Goal: Task Accomplishment & Management: Manage account settings

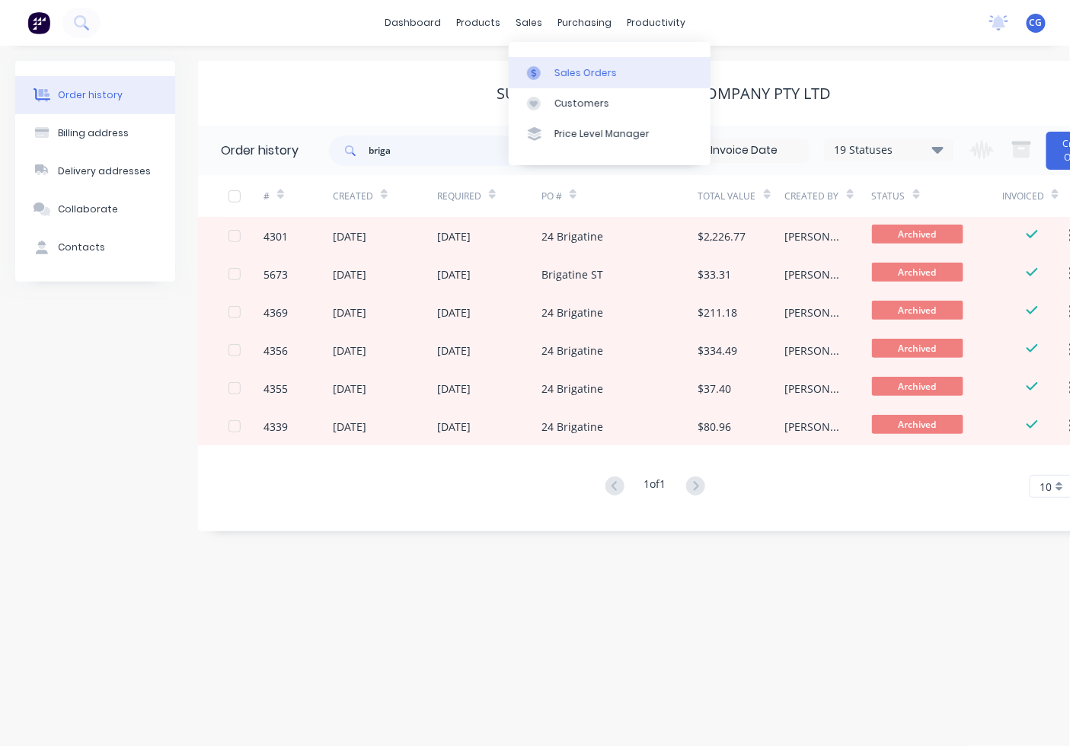
click at [545, 72] on div at bounding box center [538, 73] width 23 height 14
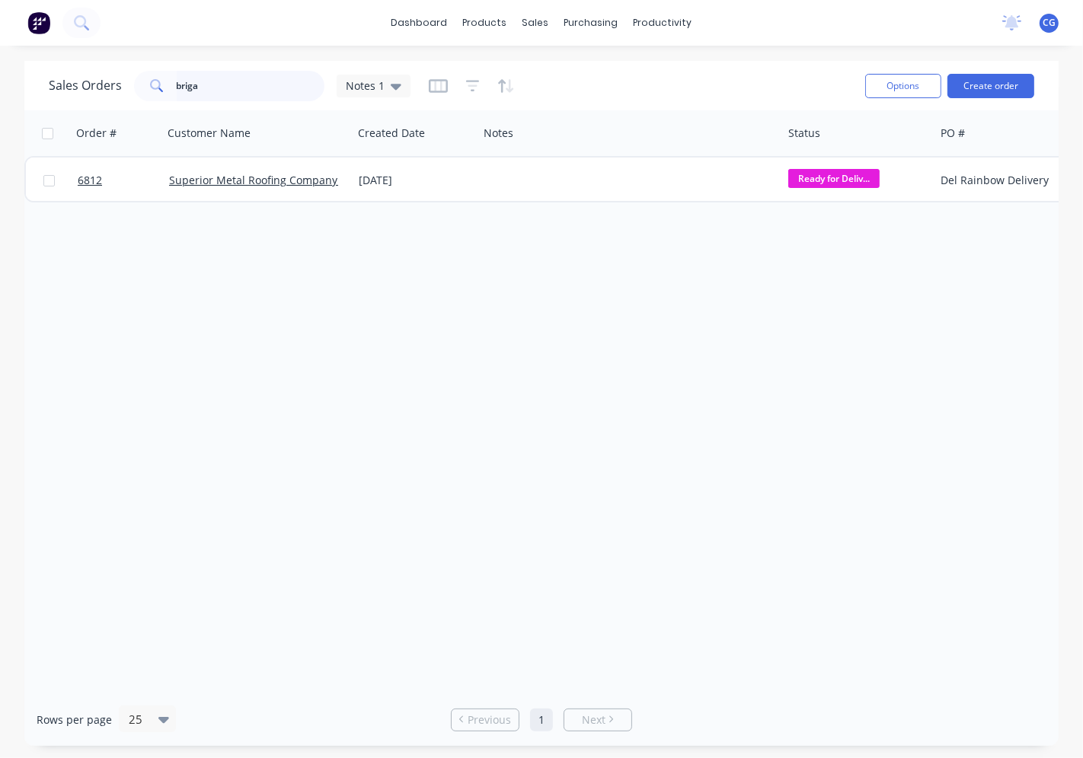
click at [263, 93] on input "briga" at bounding box center [251, 86] width 148 height 30
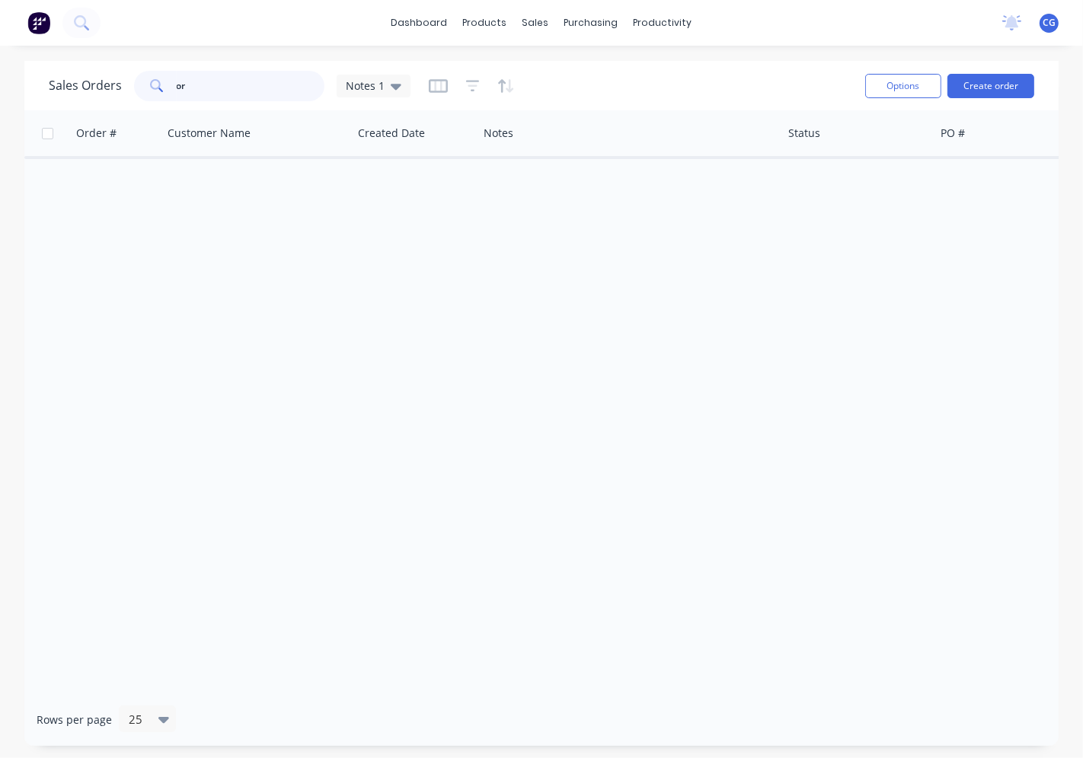
type input "o"
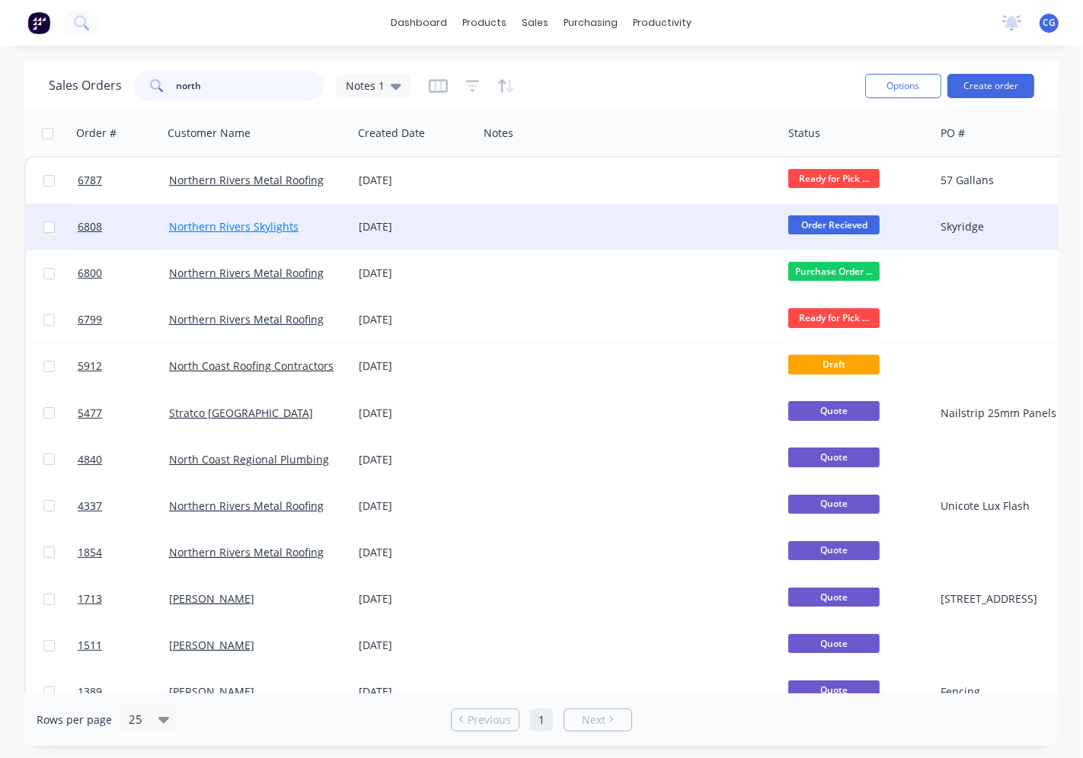
type input "north"
click at [248, 219] on link "Northern Rivers Skylights" at bounding box center [233, 226] width 129 height 14
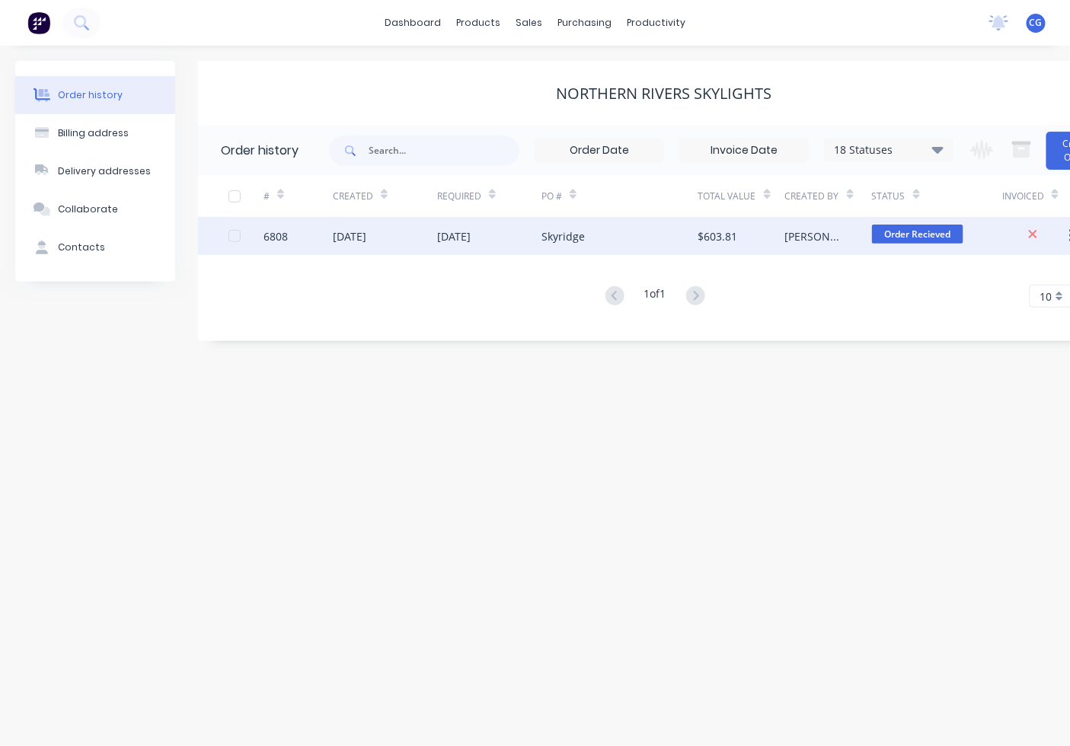
click at [749, 230] on div "$603.81" at bounding box center [741, 236] width 87 height 38
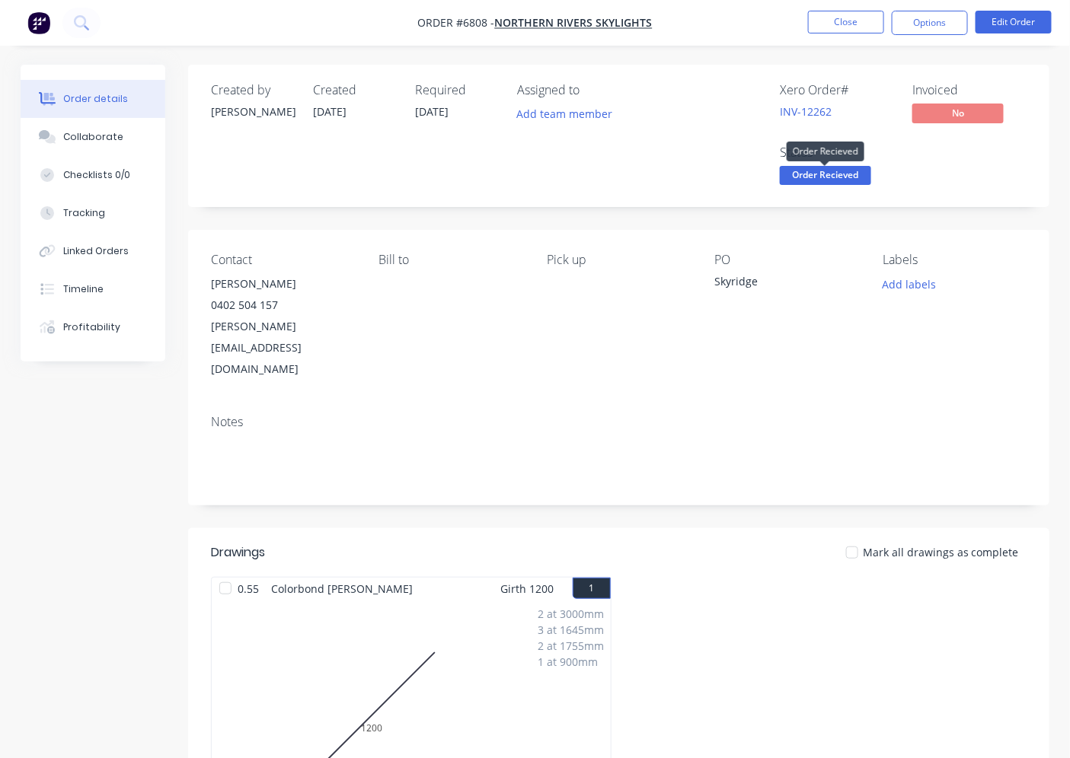
click at [863, 185] on span "Order Recieved" at bounding box center [825, 175] width 91 height 19
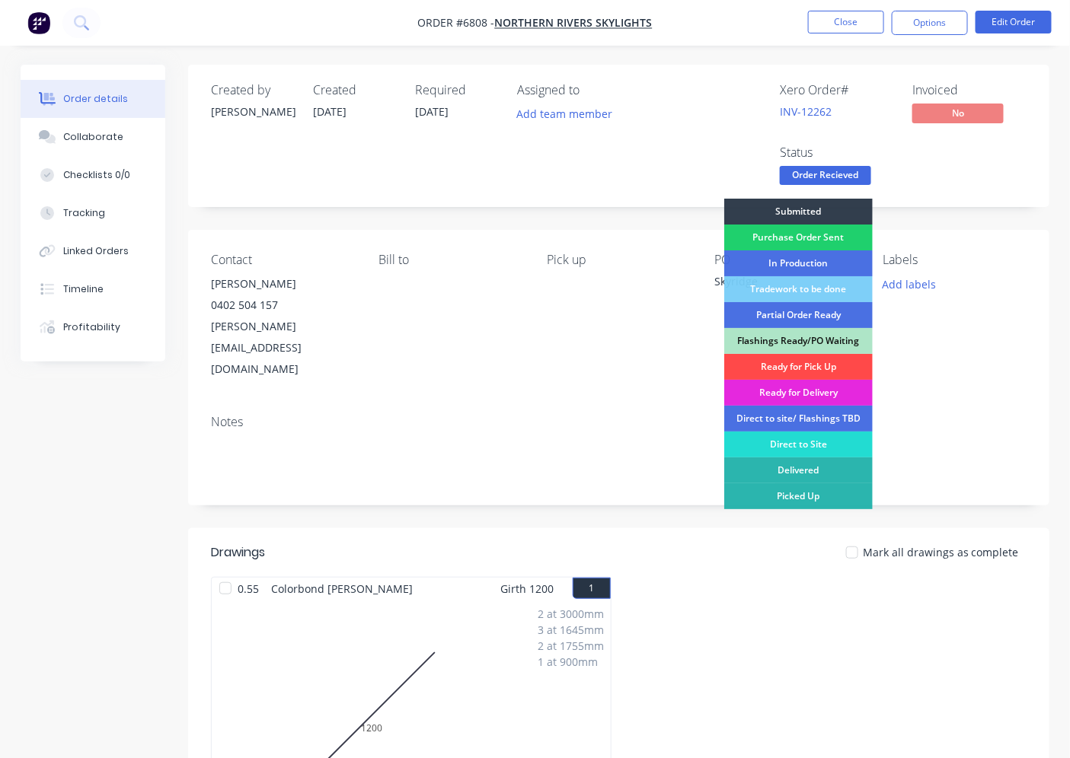
click at [802, 362] on div "Ready for Pick Up" at bounding box center [798, 367] width 148 height 26
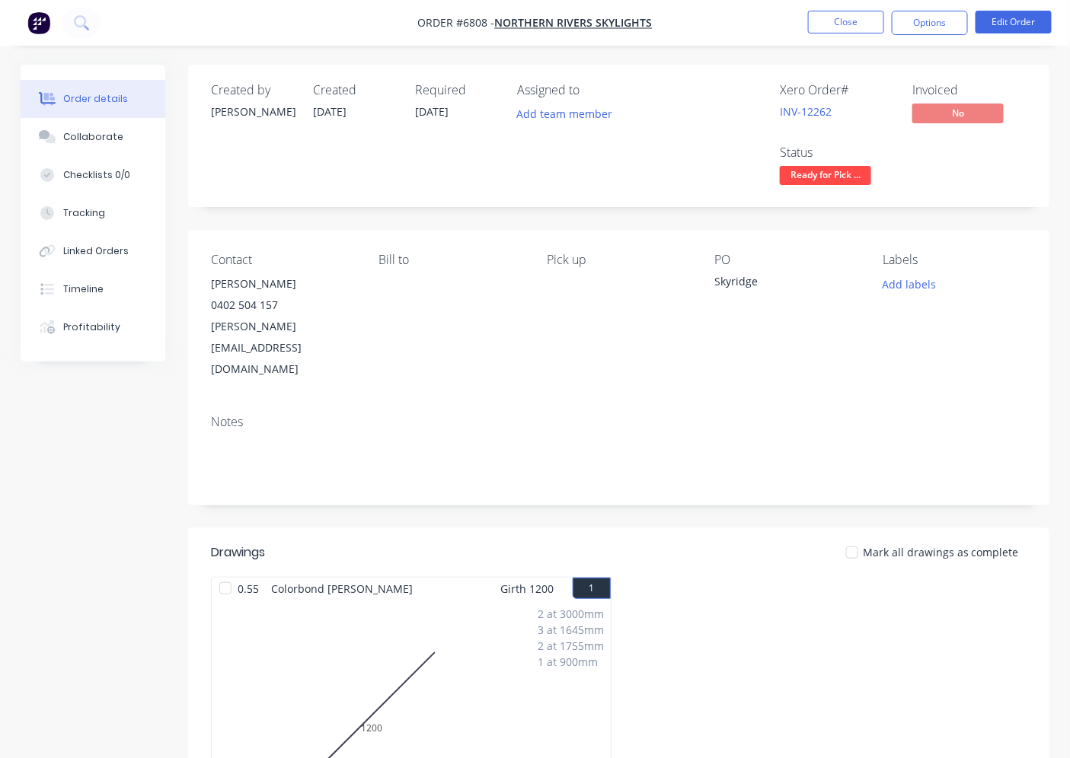
drag, startPoint x: 232, startPoint y: 546, endPoint x: 245, endPoint y: 545, distance: 13.7
click at [232, 573] on div at bounding box center [225, 588] width 30 height 30
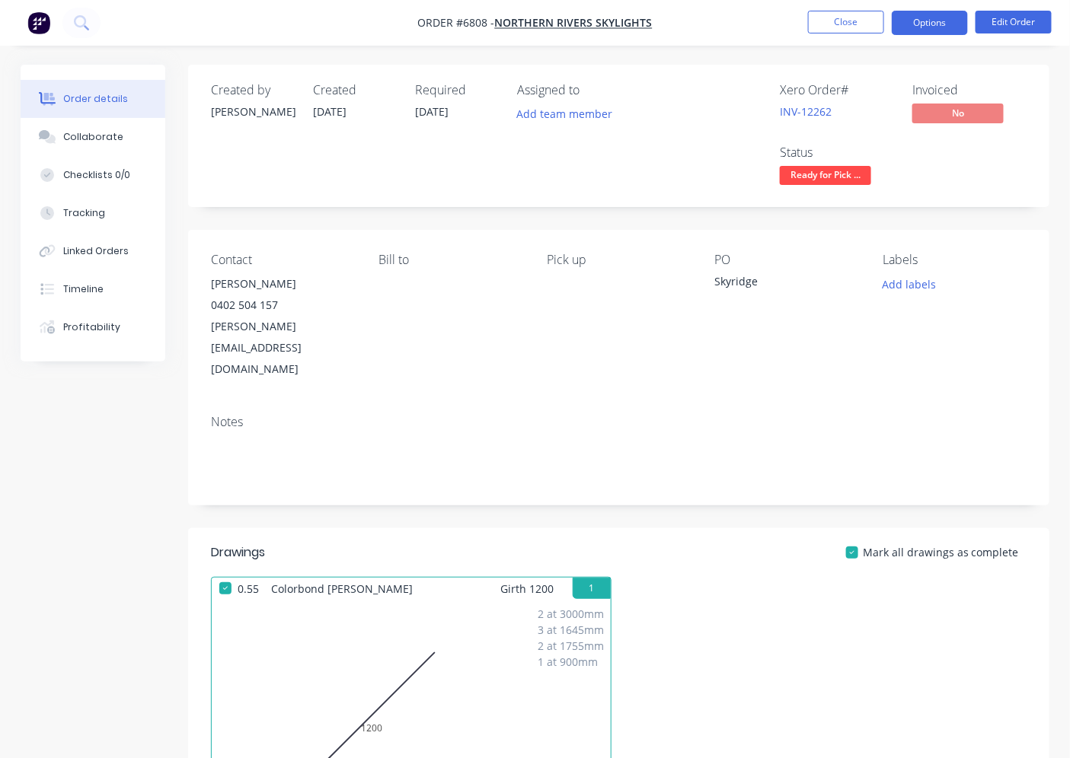
click at [954, 24] on button "Options" at bounding box center [930, 23] width 76 height 24
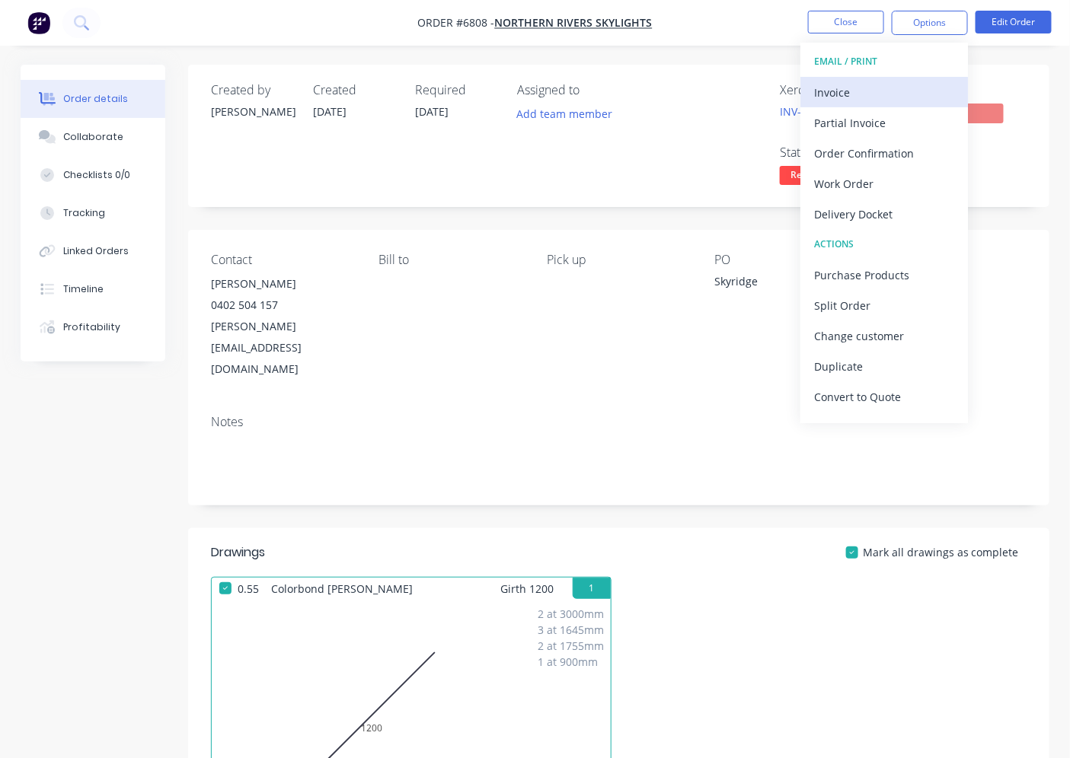
click at [915, 81] on div "Invoice" at bounding box center [884, 92] width 140 height 22
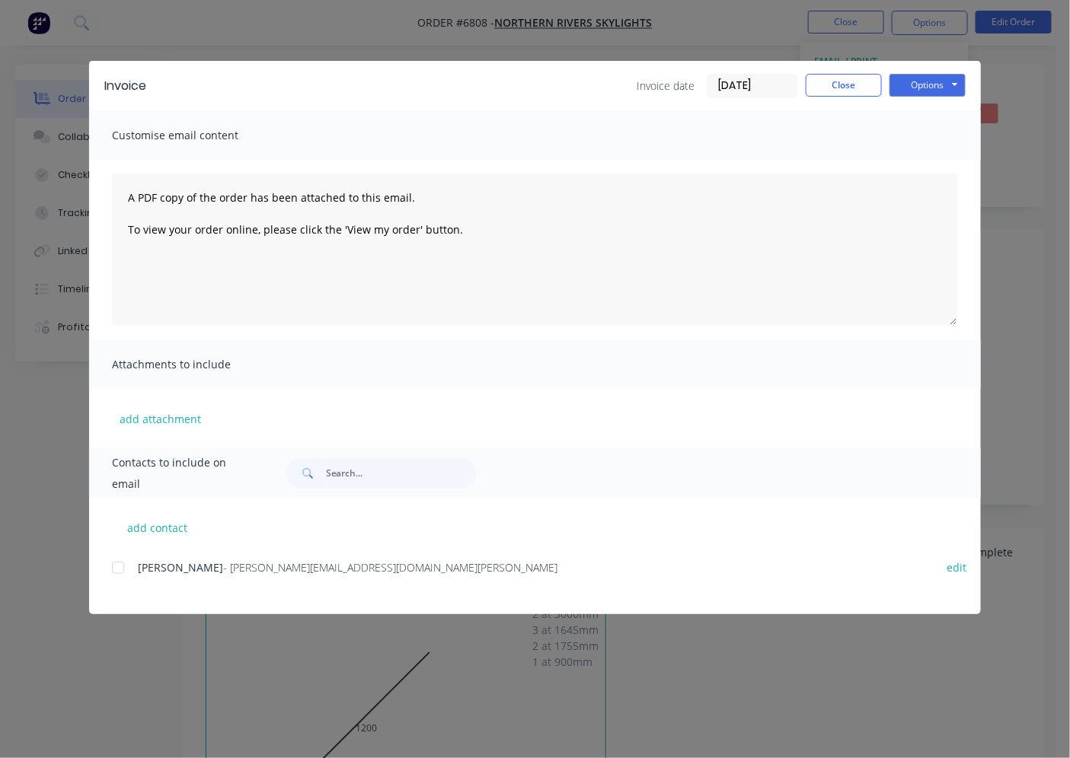
click at [117, 570] on div at bounding box center [118, 568] width 30 height 30
click at [924, 79] on button "Options" at bounding box center [927, 85] width 76 height 23
click at [926, 164] on button "Email" at bounding box center [937, 162] width 97 height 25
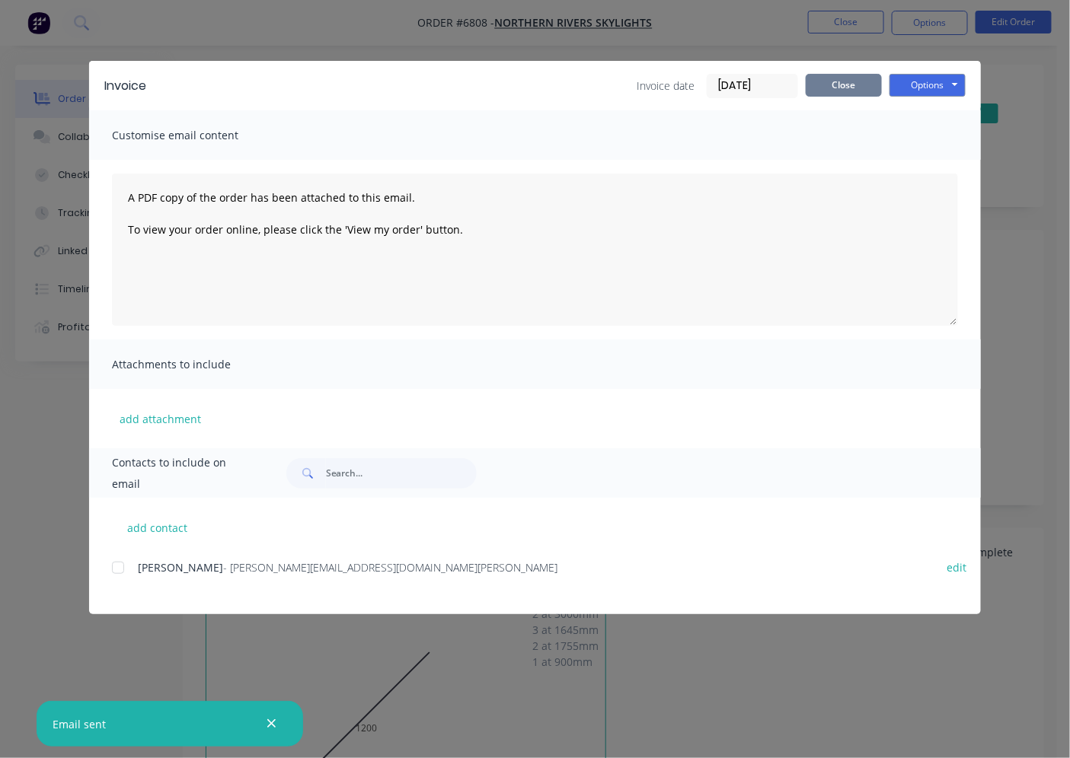
click at [872, 81] on button "Close" at bounding box center [844, 85] width 76 height 23
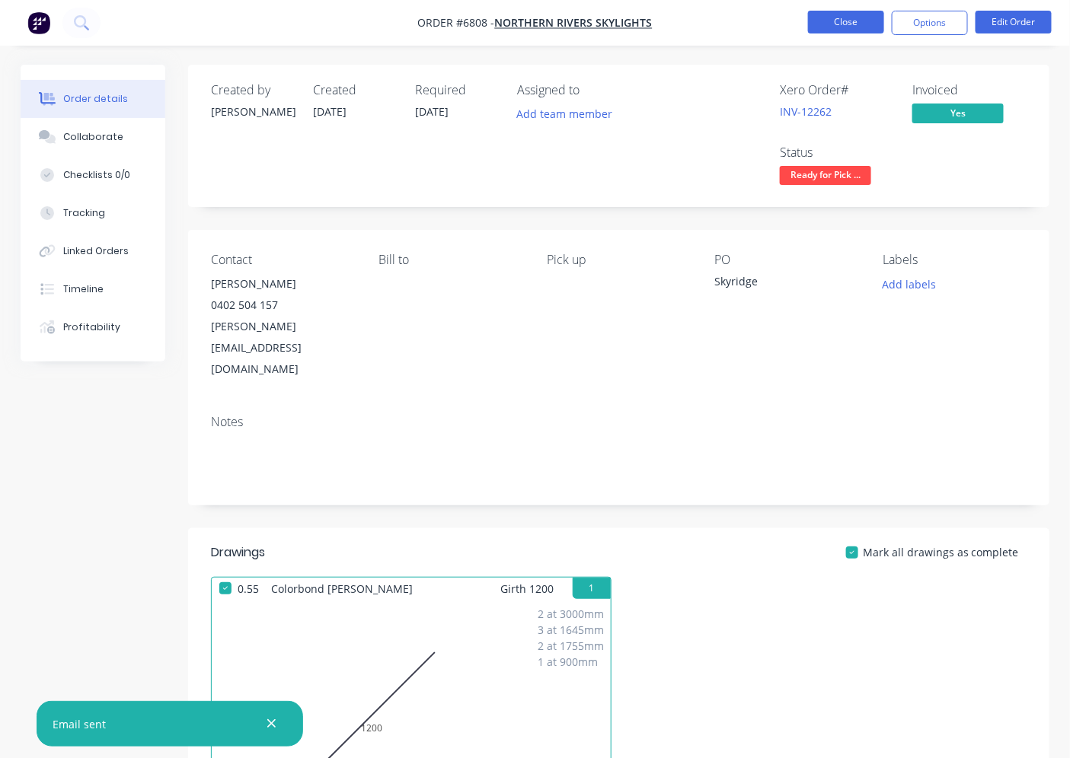
click at [857, 21] on button "Close" at bounding box center [846, 22] width 76 height 23
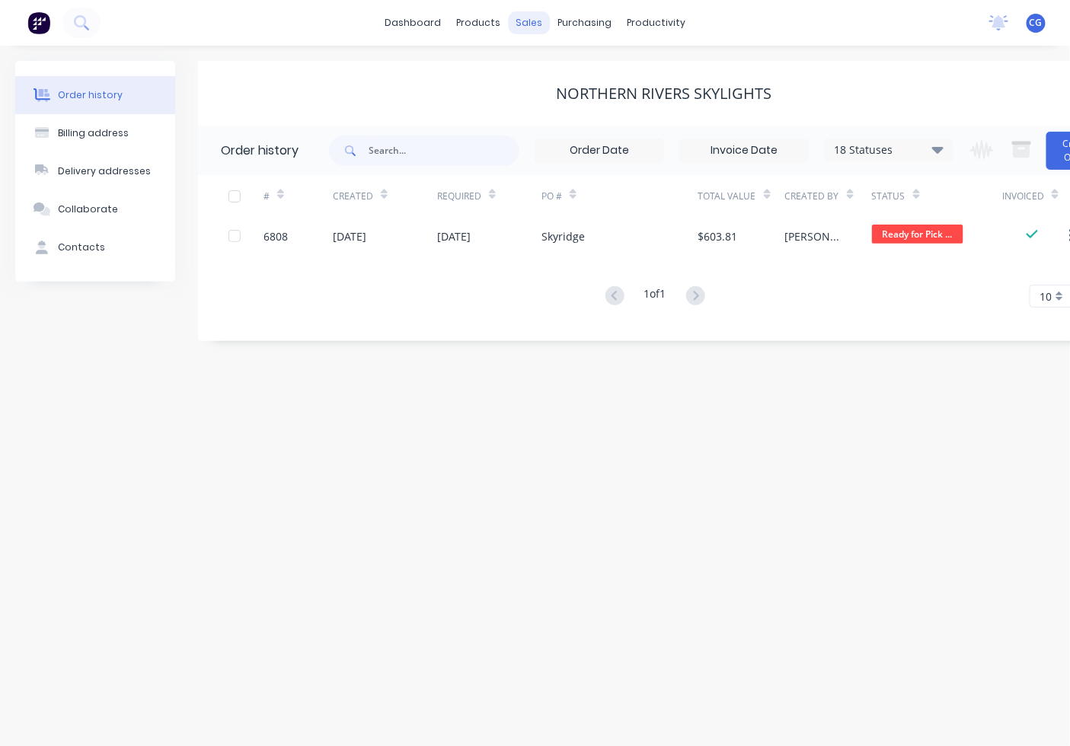
click at [525, 15] on div "sales" at bounding box center [529, 22] width 42 height 23
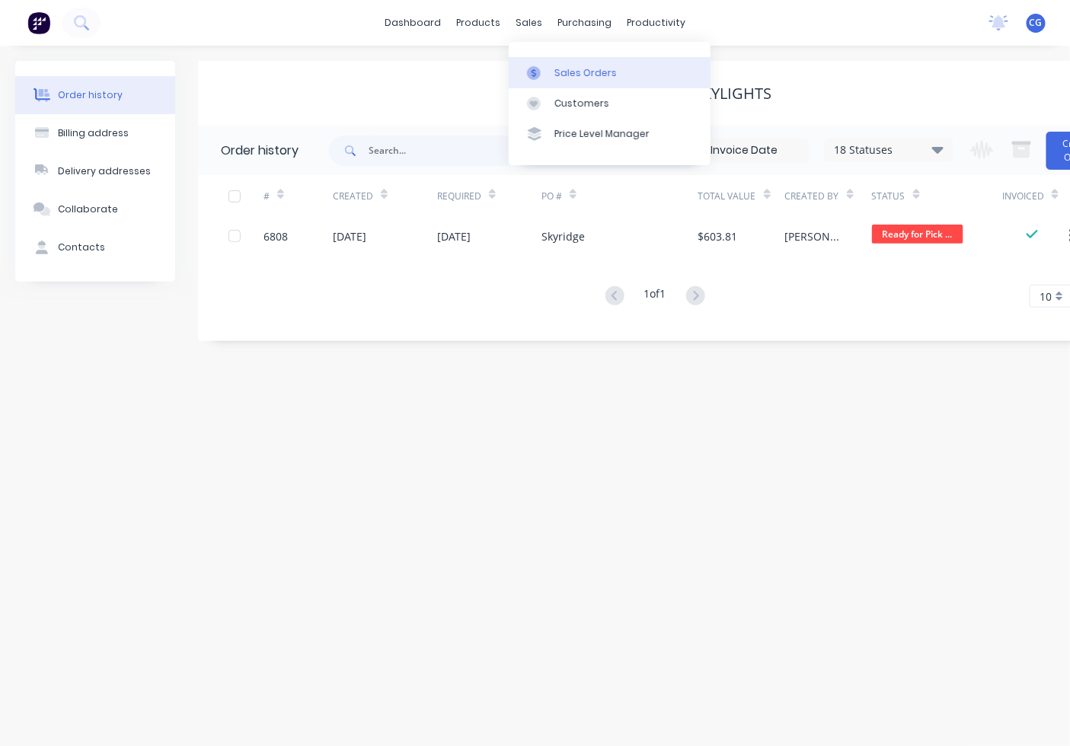
click at [551, 78] on link "Sales Orders" at bounding box center [610, 72] width 202 height 30
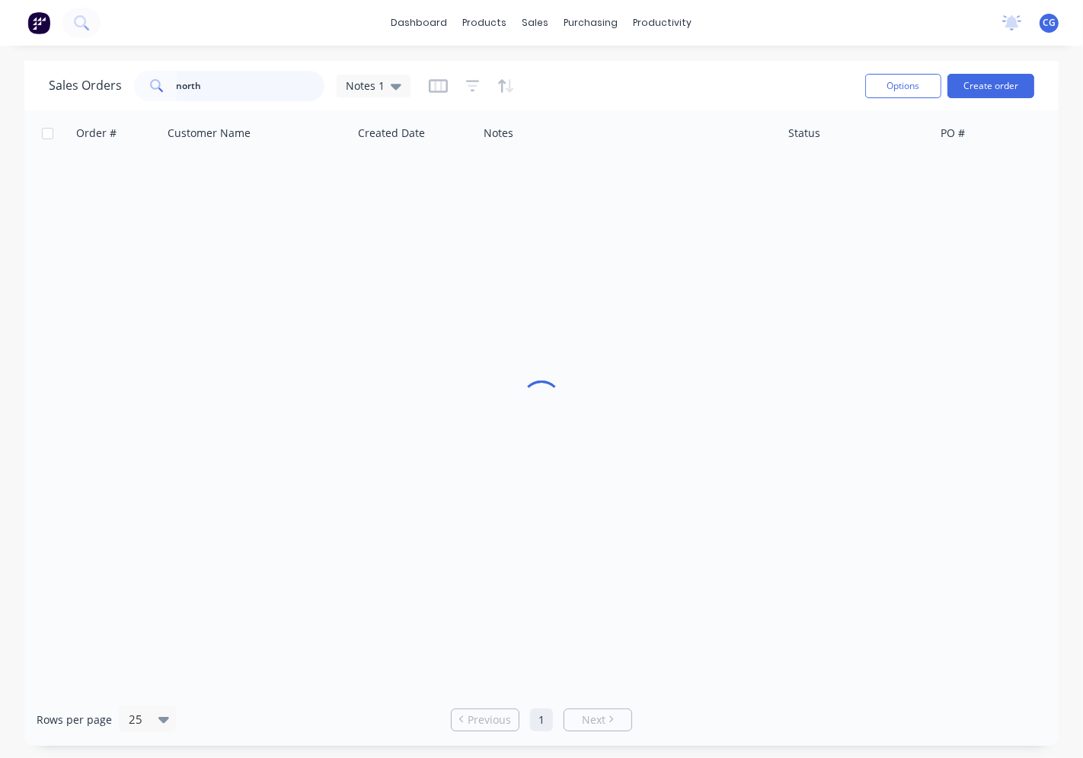
click at [85, 99] on div "Sales Orders north Notes 1" at bounding box center [230, 86] width 362 height 30
type input "norther"
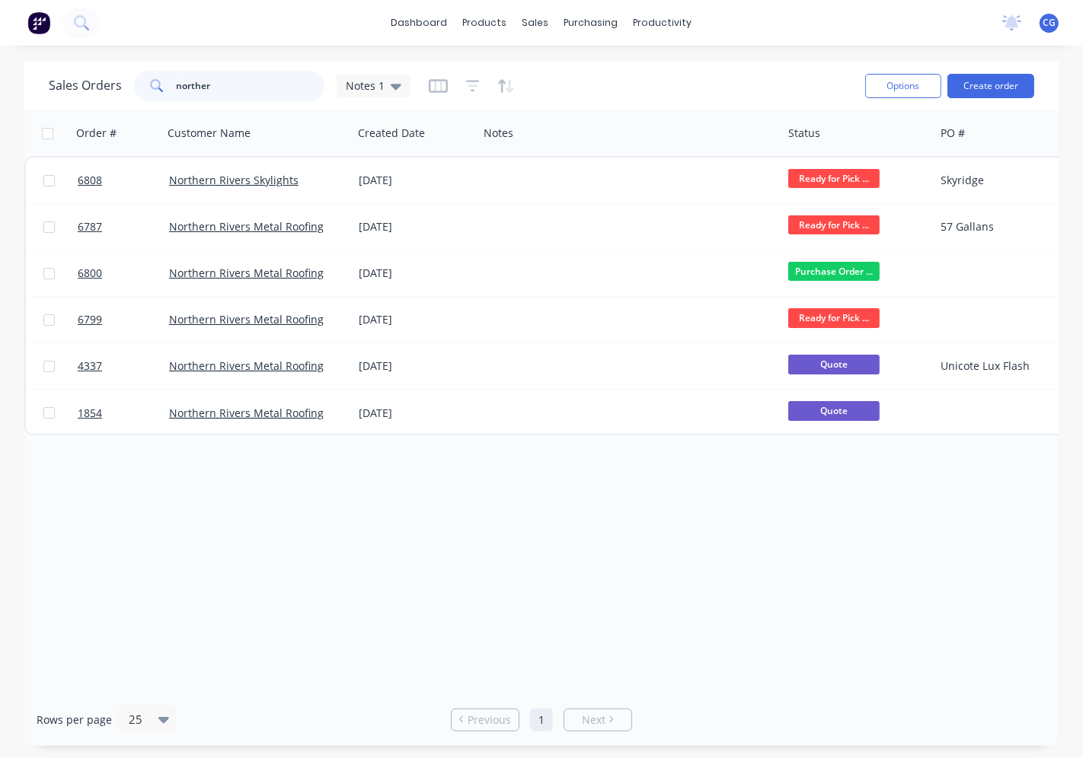
drag, startPoint x: 219, startPoint y: 88, endPoint x: 58, endPoint y: 118, distance: 163.4
click at [59, 118] on div "Sales Orders norther Notes 1 Options Create order Order # Customer Name Created…" at bounding box center [541, 403] width 1034 height 685
type input "custom"
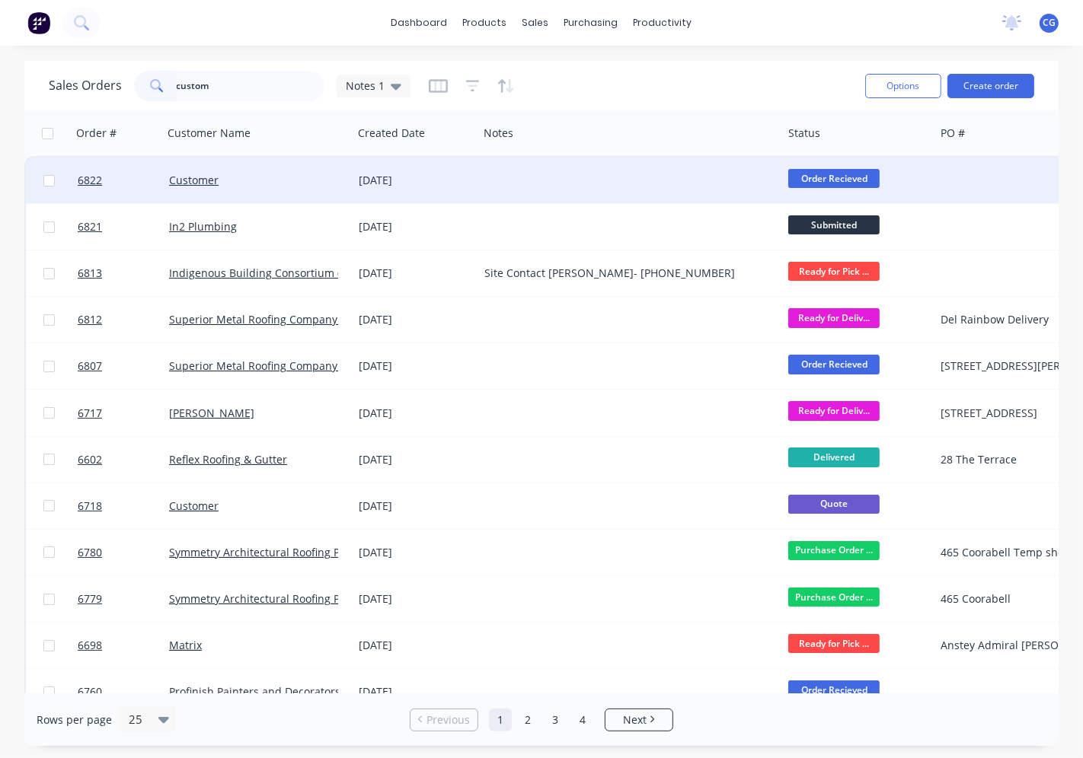
click at [213, 170] on div "Customer" at bounding box center [258, 181] width 190 height 46
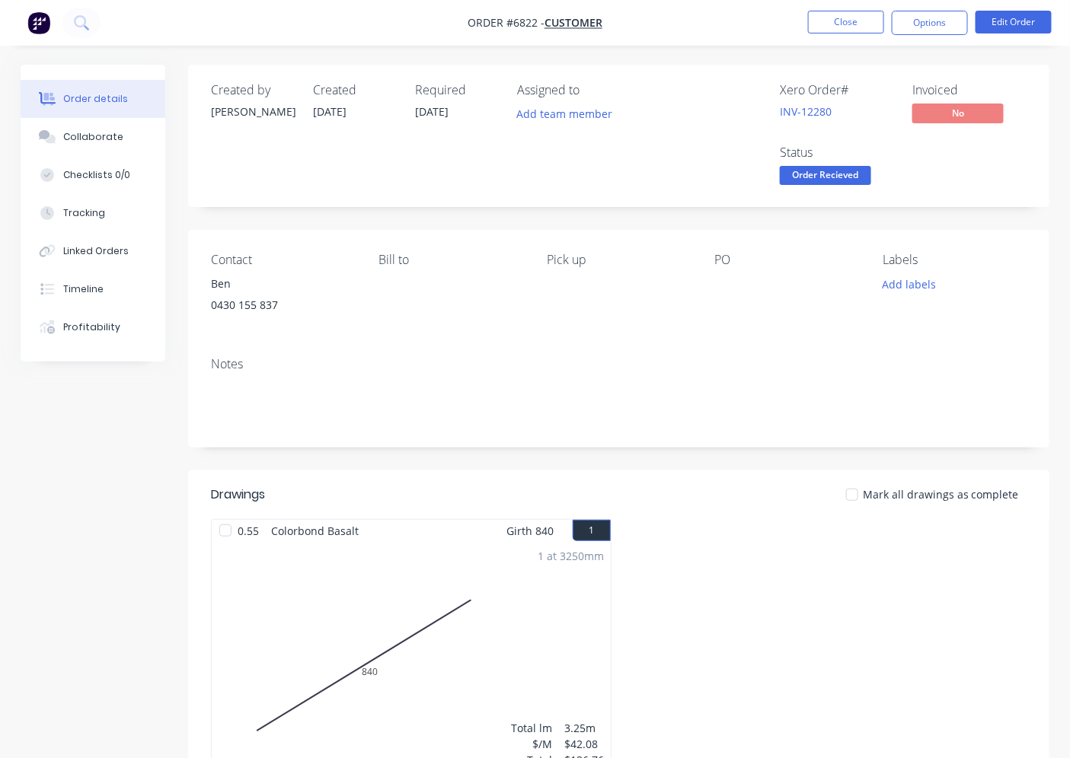
click at [817, 176] on span "Order Recieved" at bounding box center [825, 175] width 91 height 19
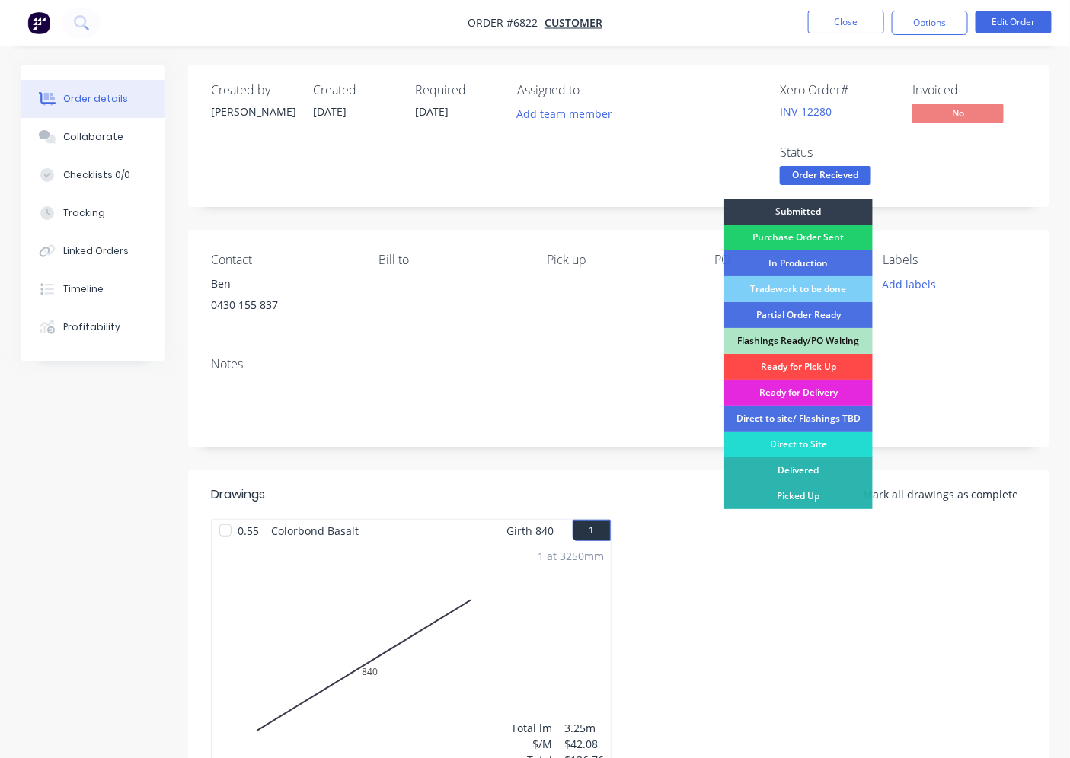
click at [817, 359] on div "Ready for Pick Up" at bounding box center [798, 367] width 148 height 26
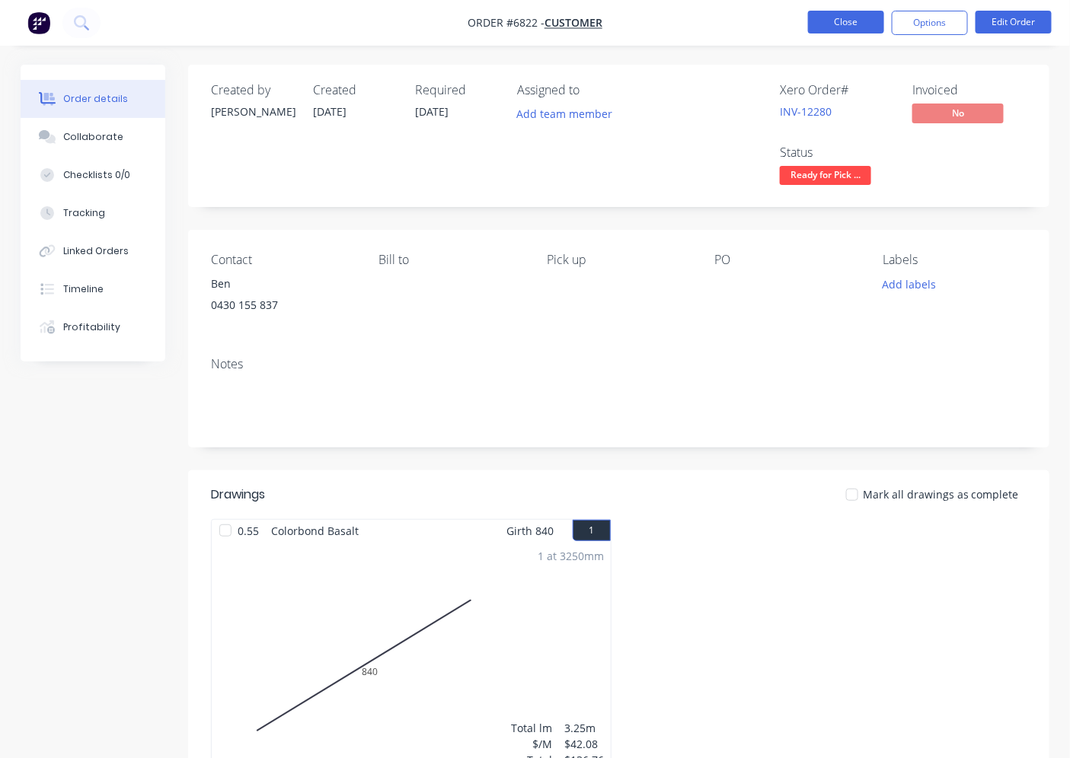
click at [840, 17] on button "Close" at bounding box center [846, 22] width 76 height 23
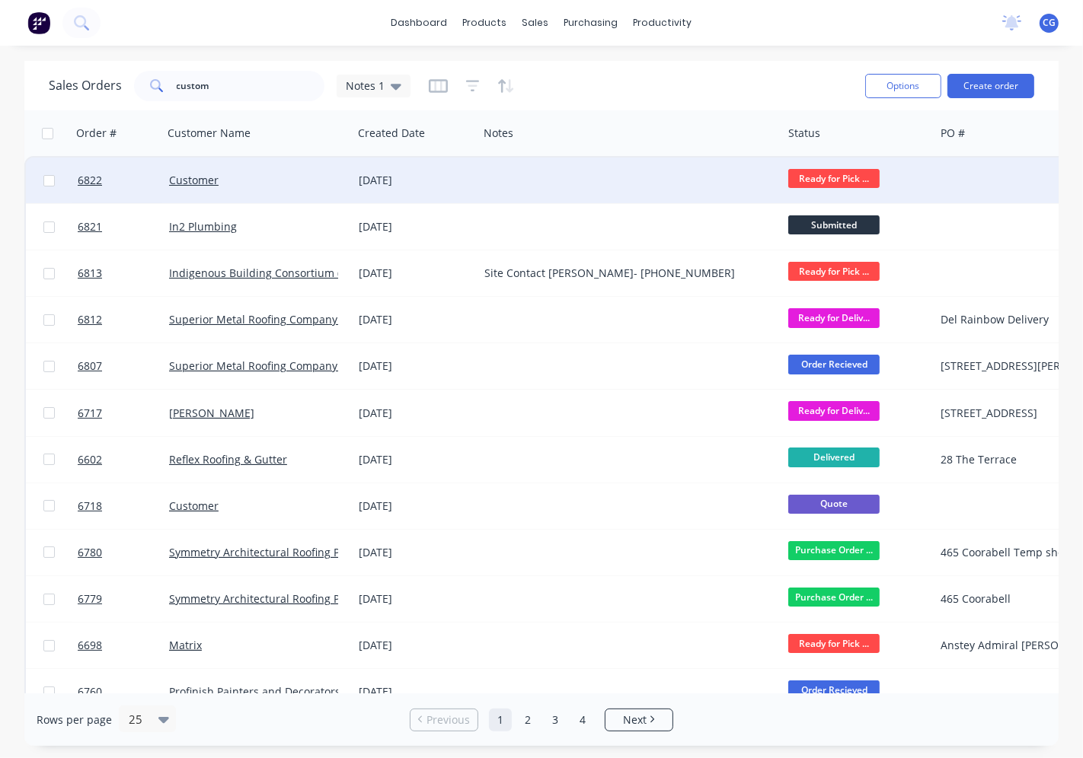
click at [570, 195] on div at bounding box center [630, 181] width 304 height 46
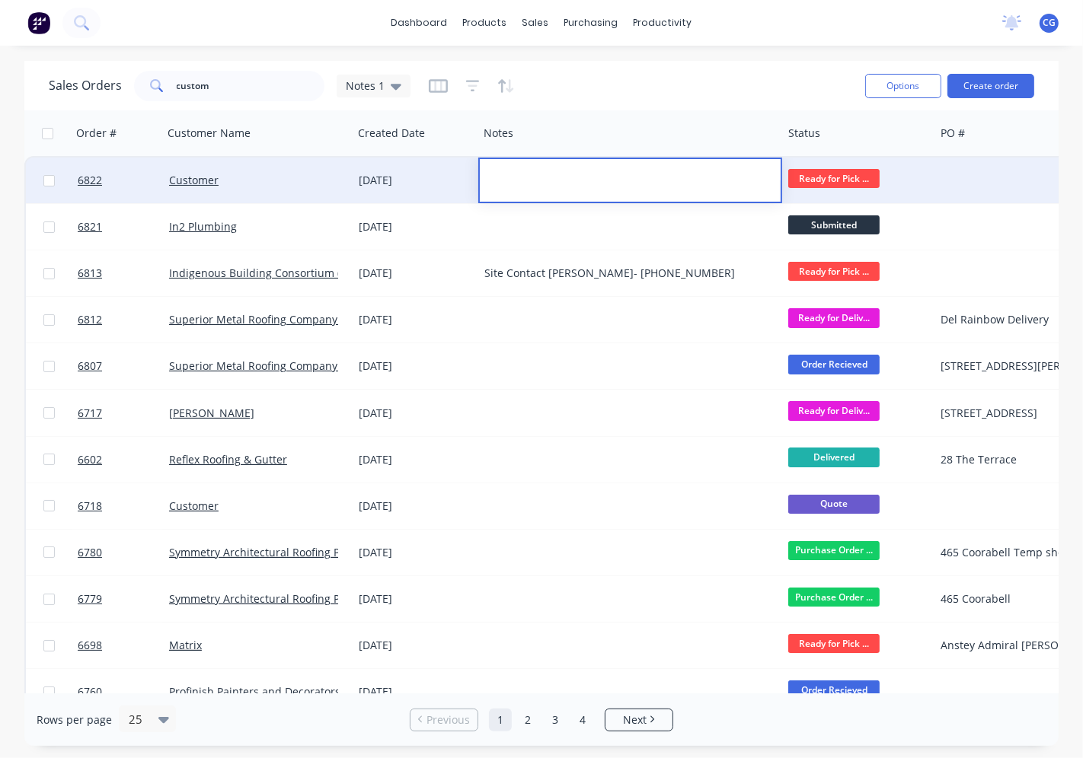
click at [227, 183] on div "Customer" at bounding box center [253, 180] width 169 height 15
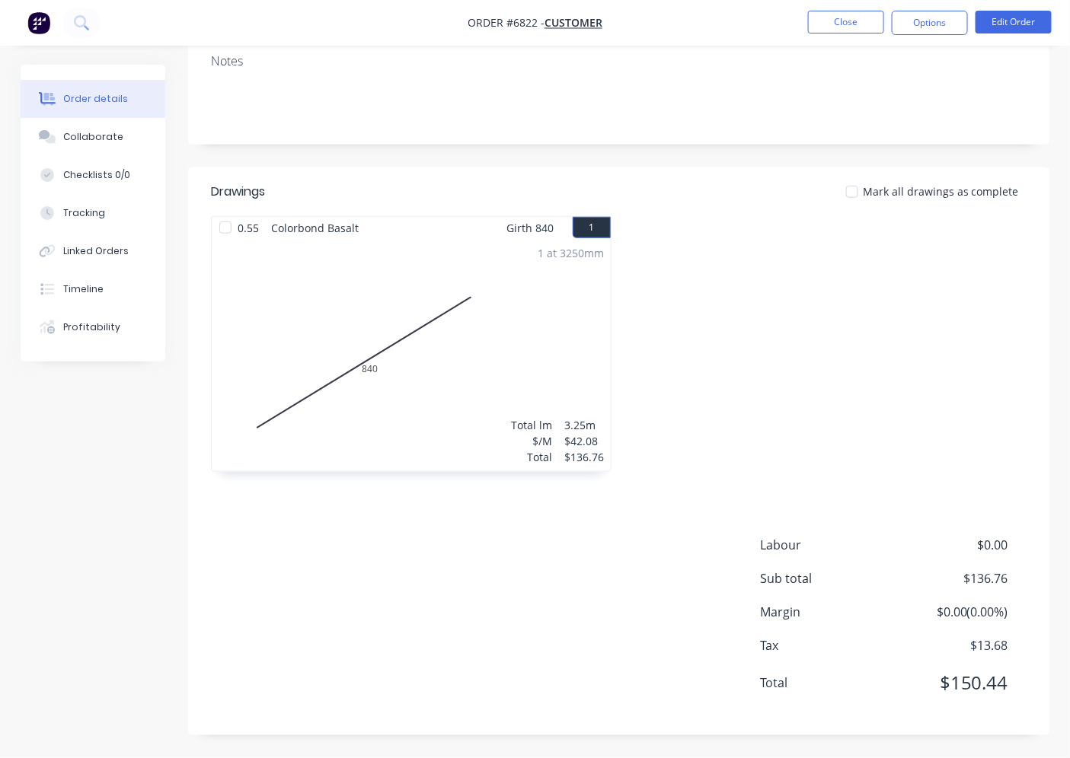
scroll to position [305, 0]
click at [845, 21] on button "Close" at bounding box center [846, 22] width 76 height 23
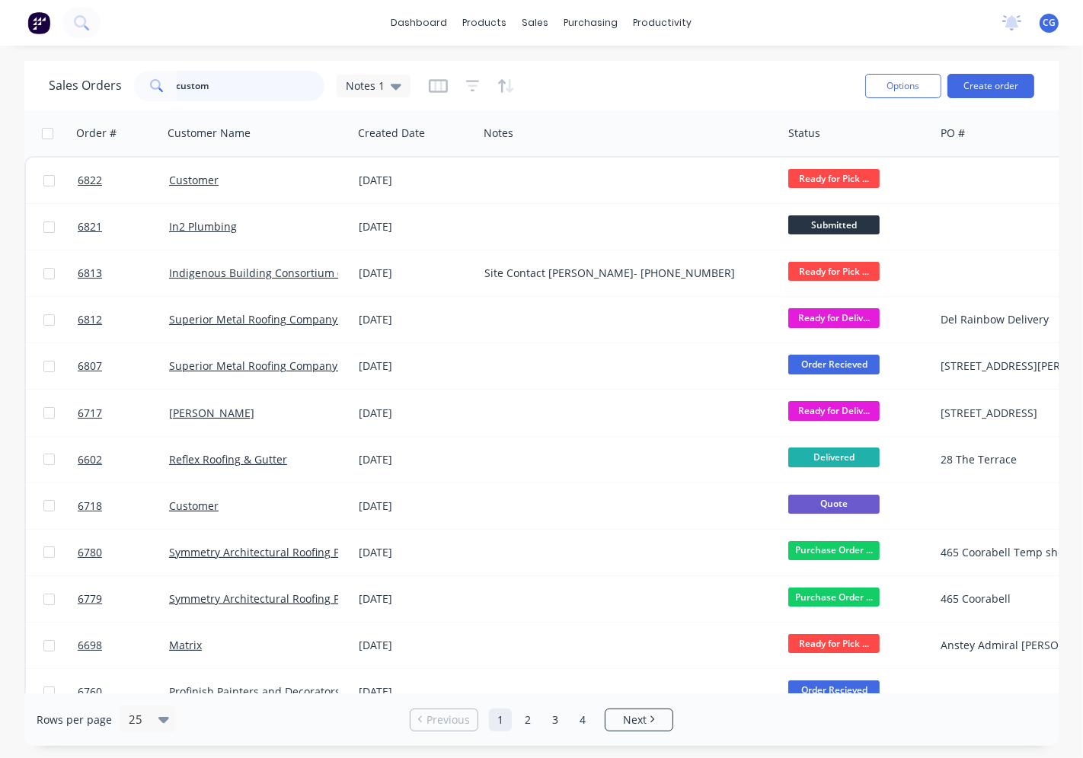
click at [239, 88] on input "custom" at bounding box center [251, 86] width 148 height 30
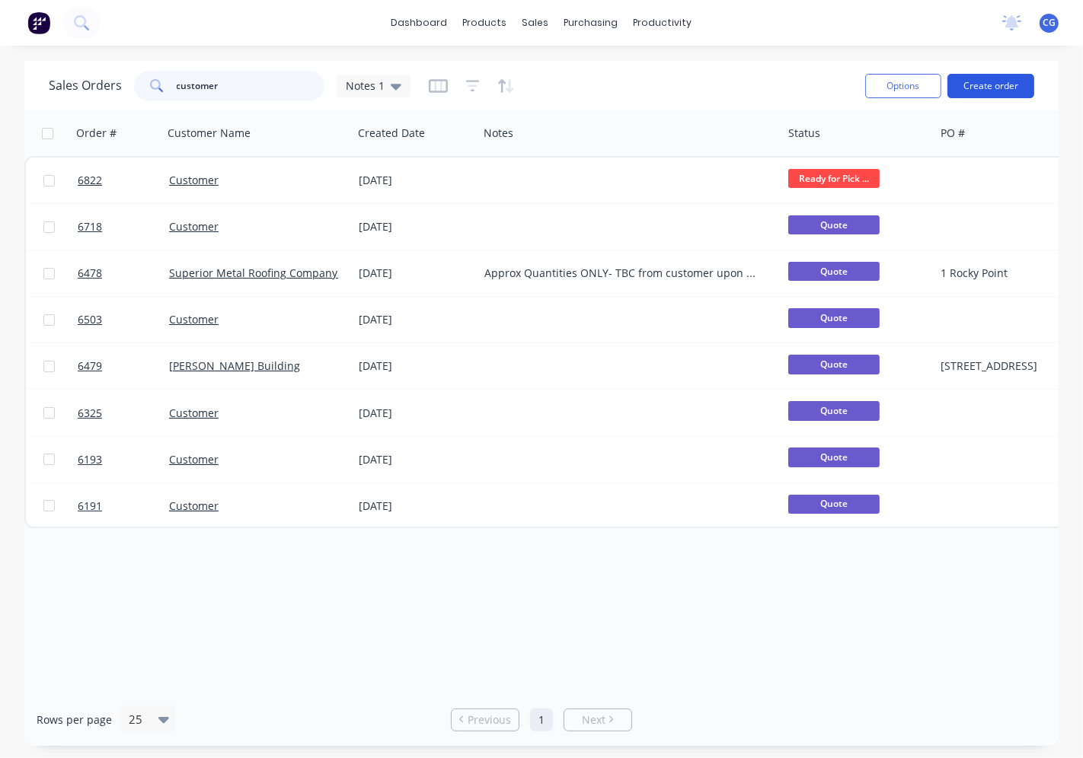
type input "customer"
click at [1007, 87] on button "Create order" at bounding box center [990, 86] width 87 height 24
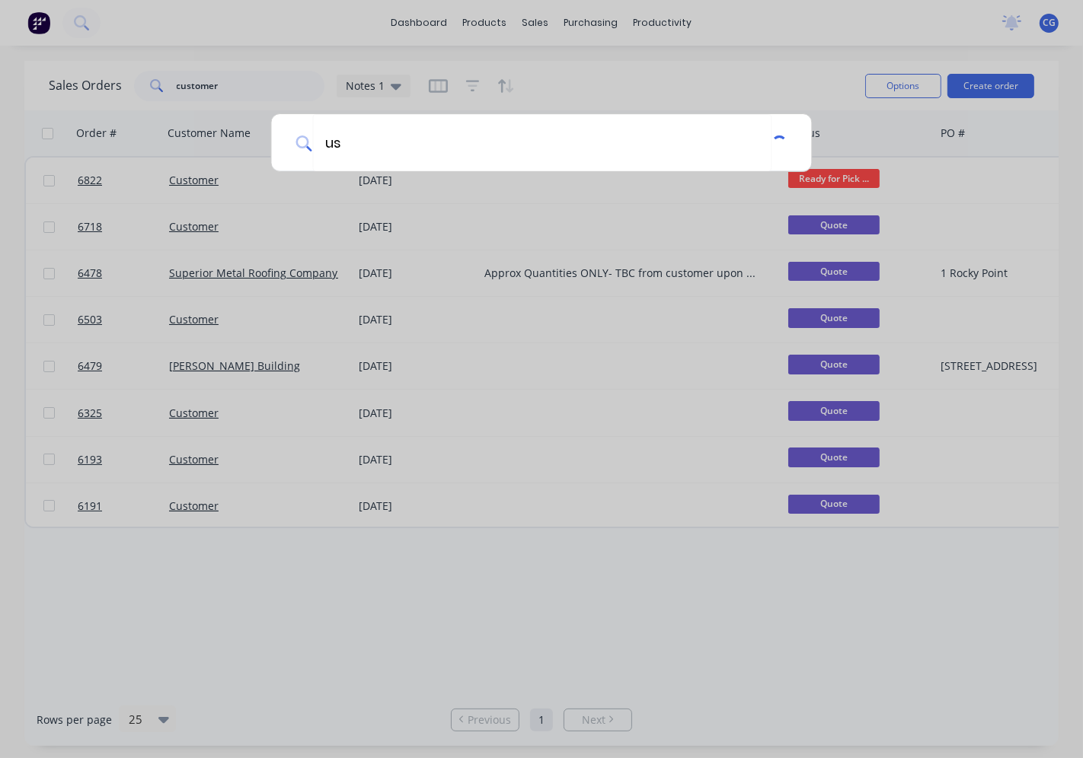
type input "u"
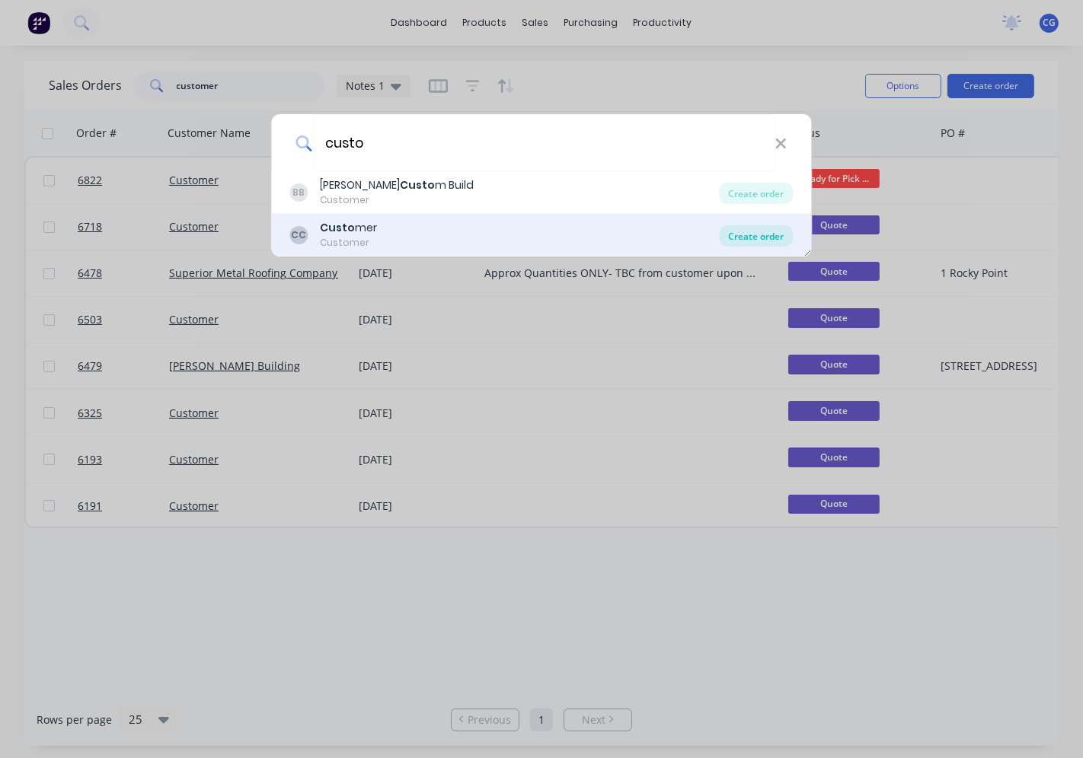
type input "custo"
click at [754, 232] on div "Create order" at bounding box center [757, 235] width 74 height 21
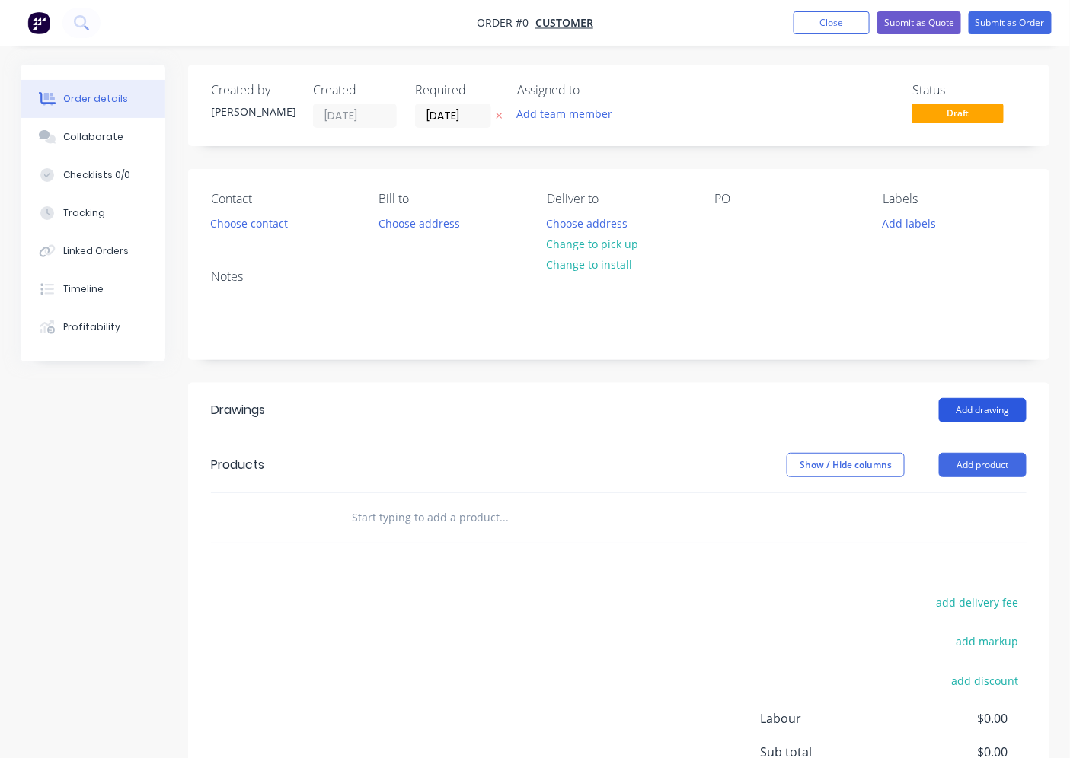
click at [976, 405] on button "Add drawing" at bounding box center [983, 410] width 88 height 24
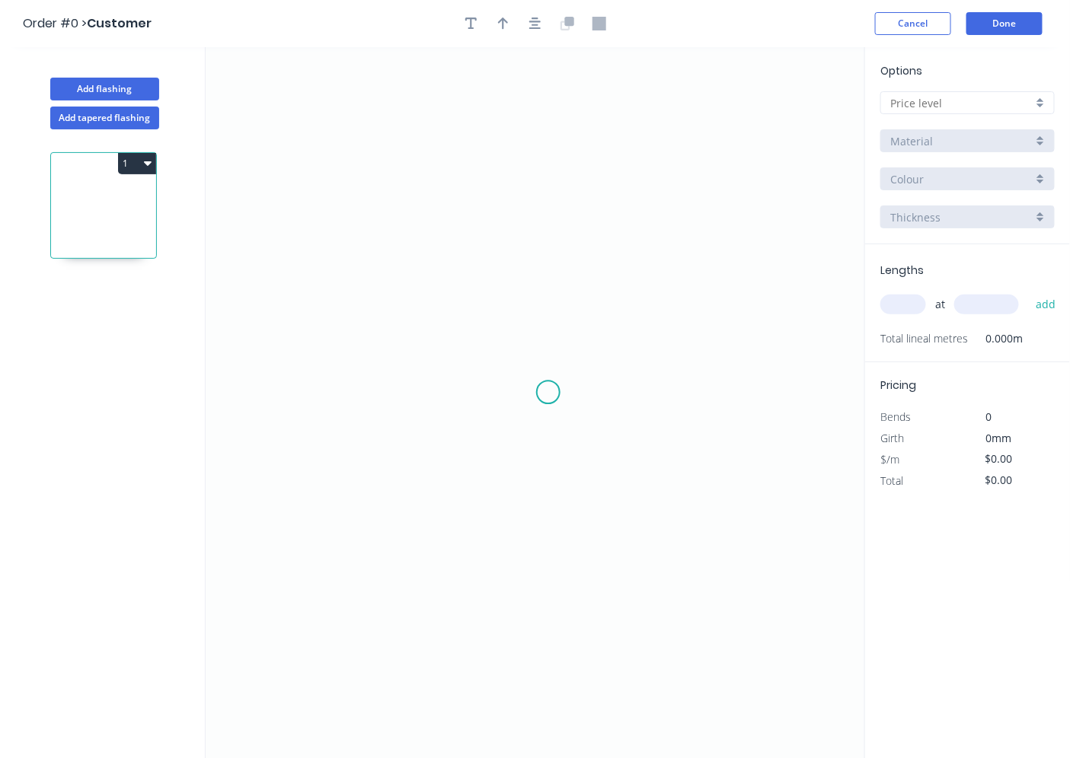
click at [527, 394] on icon "0" at bounding box center [535, 403] width 659 height 712
click at [696, 256] on icon "0" at bounding box center [535, 403] width 659 height 712
drag, startPoint x: 523, startPoint y: 417, endPoint x: 522, endPoint y: 409, distance: 8.5
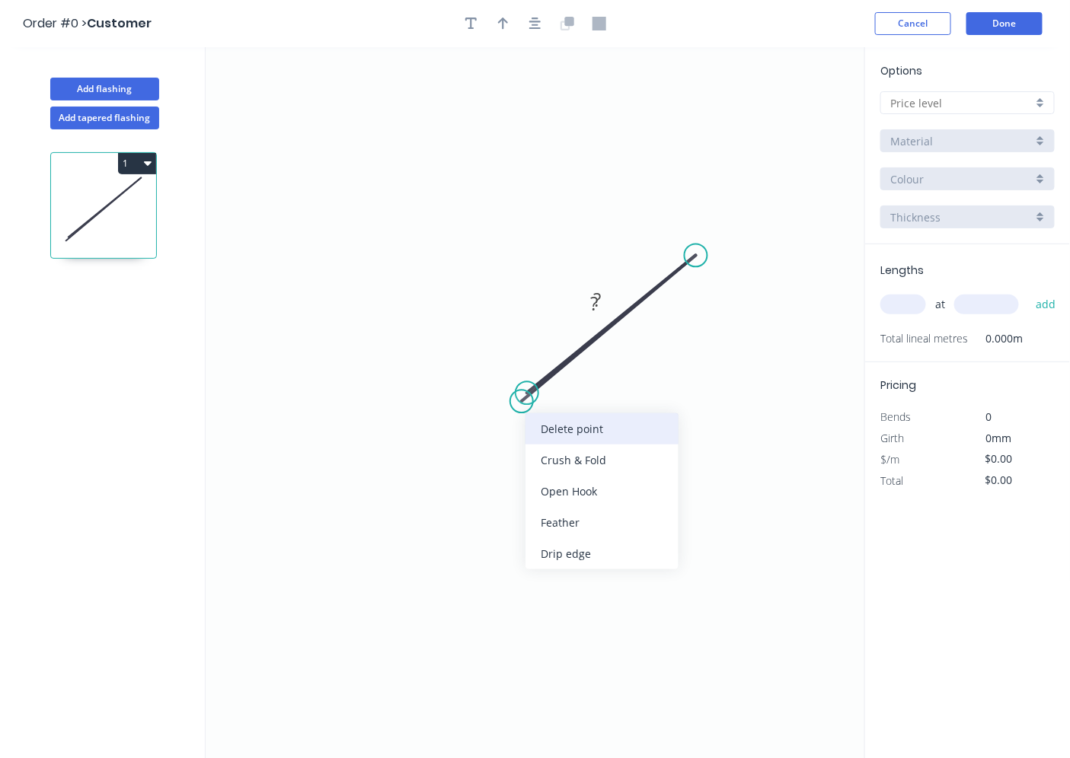
click at [551, 436] on div "Delete point" at bounding box center [601, 429] width 153 height 31
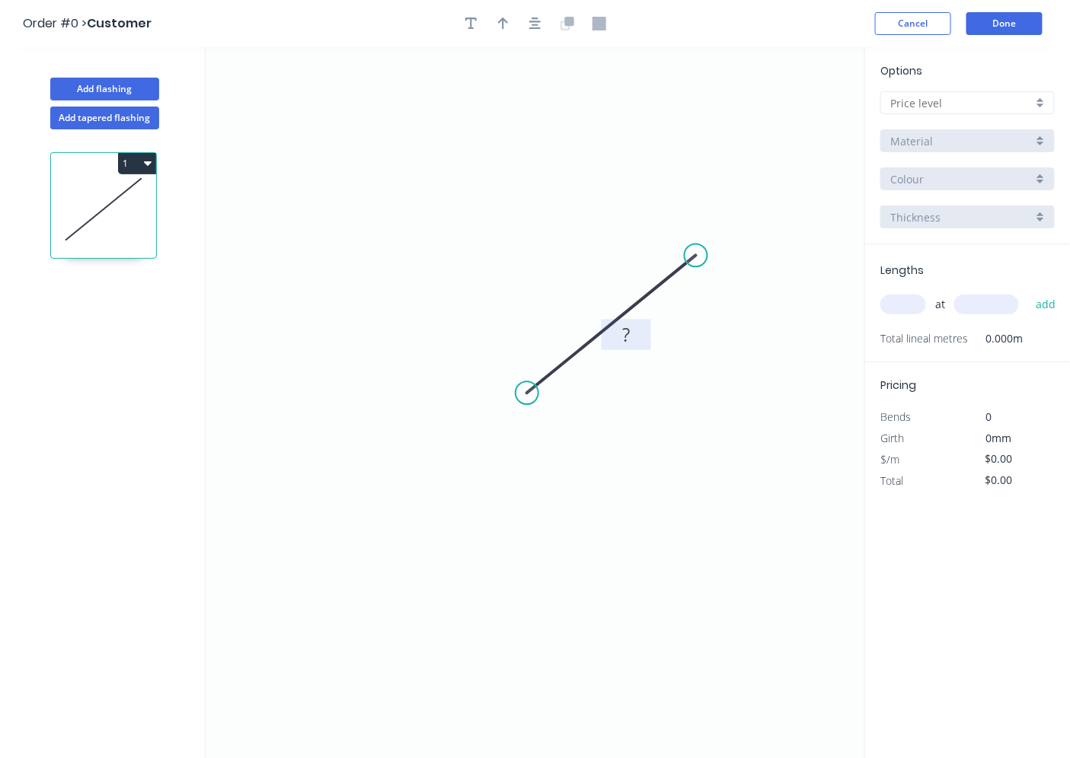
click at [612, 334] on rect at bounding box center [626, 335] width 30 height 21
click at [1018, 105] on input "text" at bounding box center [961, 103] width 142 height 16
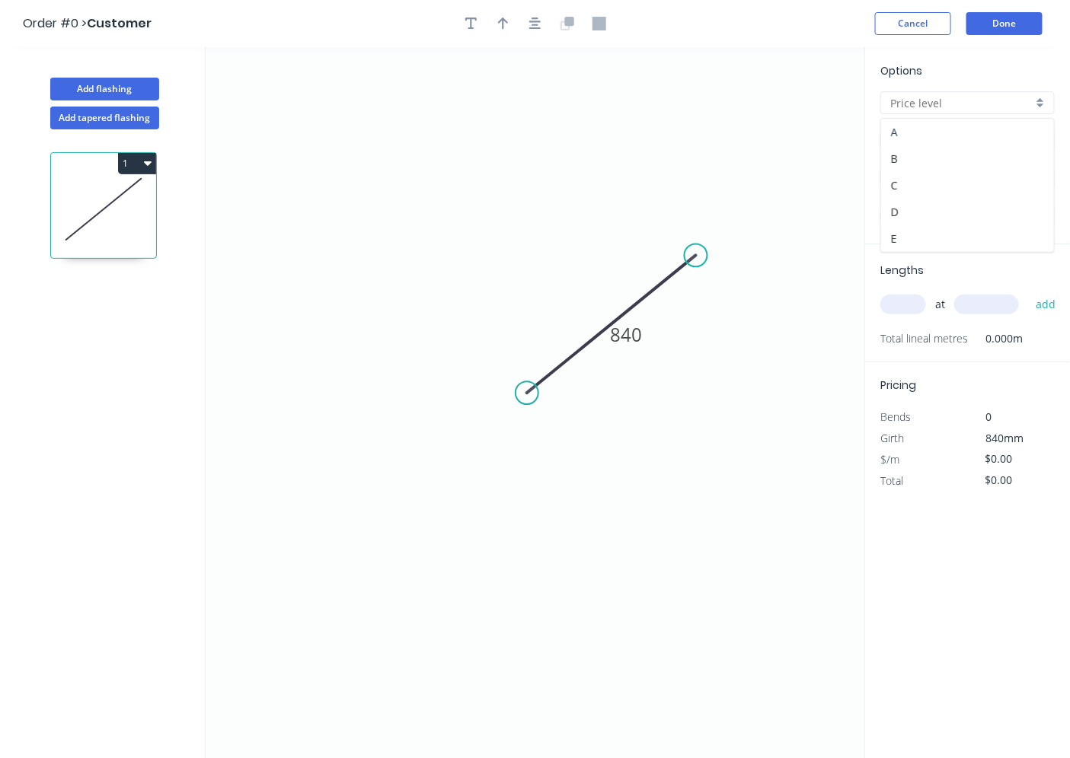
click at [971, 135] on div "A" at bounding box center [967, 132] width 173 height 27
type input "A"
type input "$1.00"
click at [995, 142] on input "Aluminium (Mill Finish)" at bounding box center [961, 141] width 142 height 16
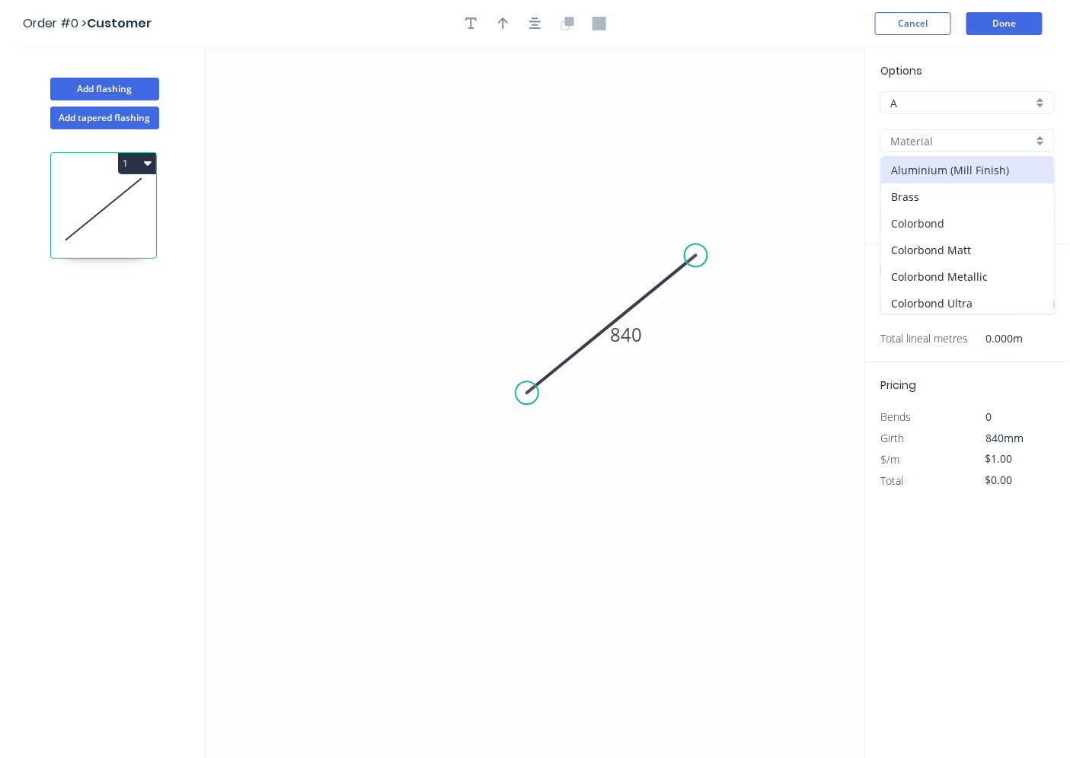
click at [973, 222] on div "Colorbond" at bounding box center [967, 223] width 173 height 27
type input "Colorbond"
type input "Basalt"
type input "0.55"
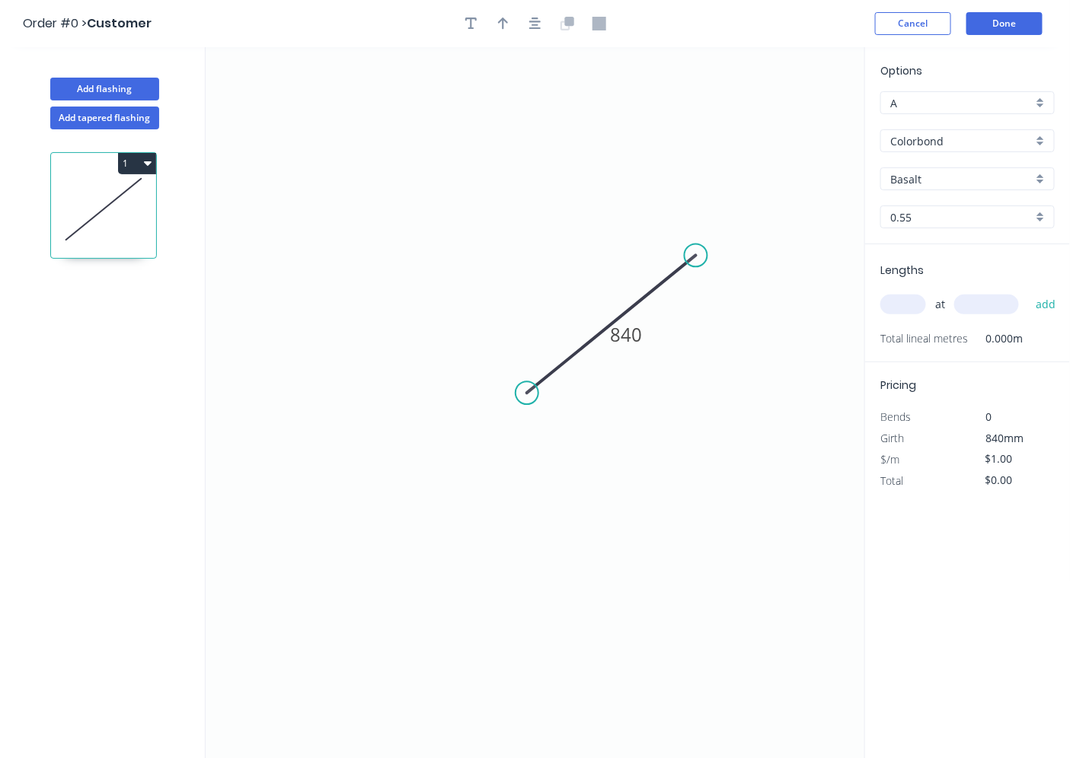
type input "$30.94"
click at [911, 294] on div "at add" at bounding box center [968, 304] width 177 height 41
click at [915, 308] on input "text" at bounding box center [903, 305] width 46 height 20
type input "1"
type input "3250"
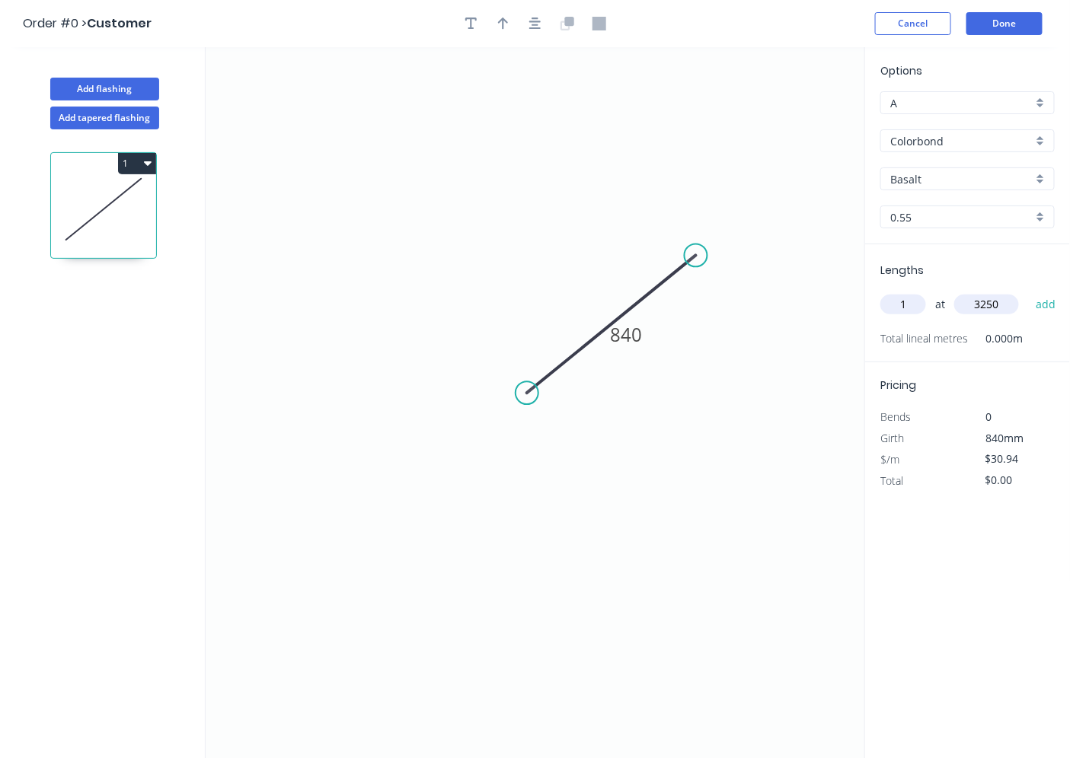
click at [1028, 292] on button "add" at bounding box center [1046, 305] width 36 height 26
type input "$100.56"
drag, startPoint x: 143, startPoint y: 162, endPoint x: 148, endPoint y: 177, distance: 15.9
click at [145, 162] on icon "button" at bounding box center [148, 163] width 8 height 5
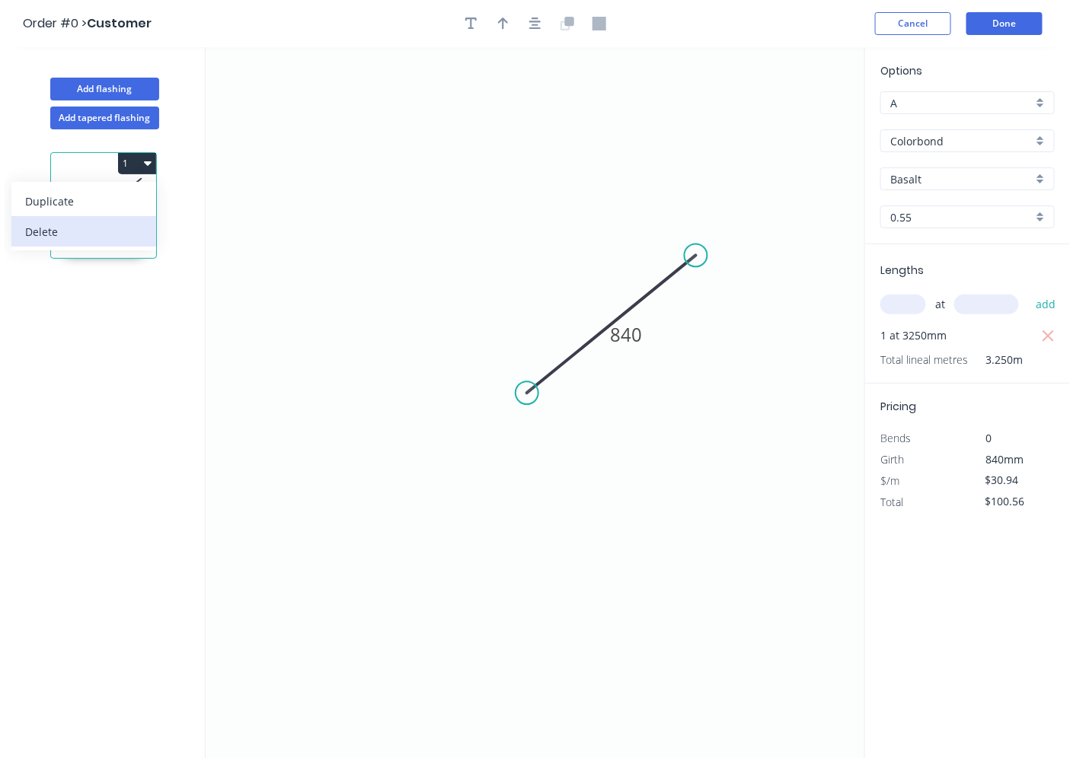
click at [123, 231] on div "Delete" at bounding box center [83, 232] width 117 height 22
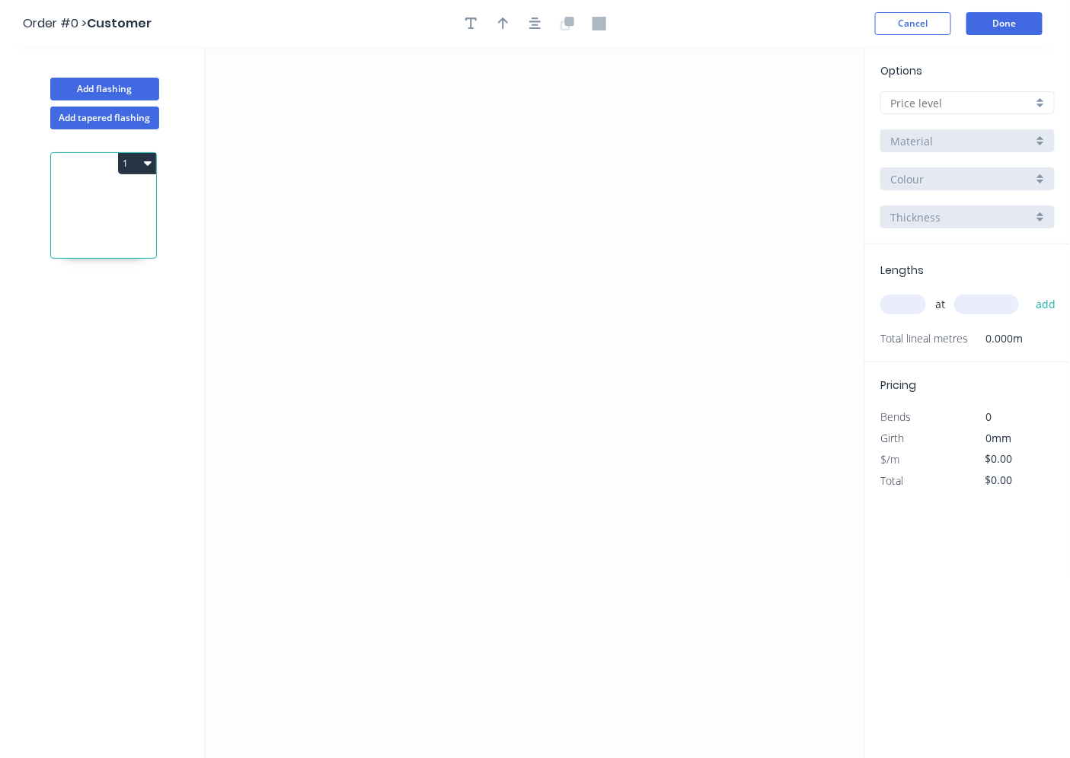
click at [140, 161] on button "1" at bounding box center [137, 163] width 38 height 21
click at [113, 232] on div "Delete" at bounding box center [83, 232] width 117 height 22
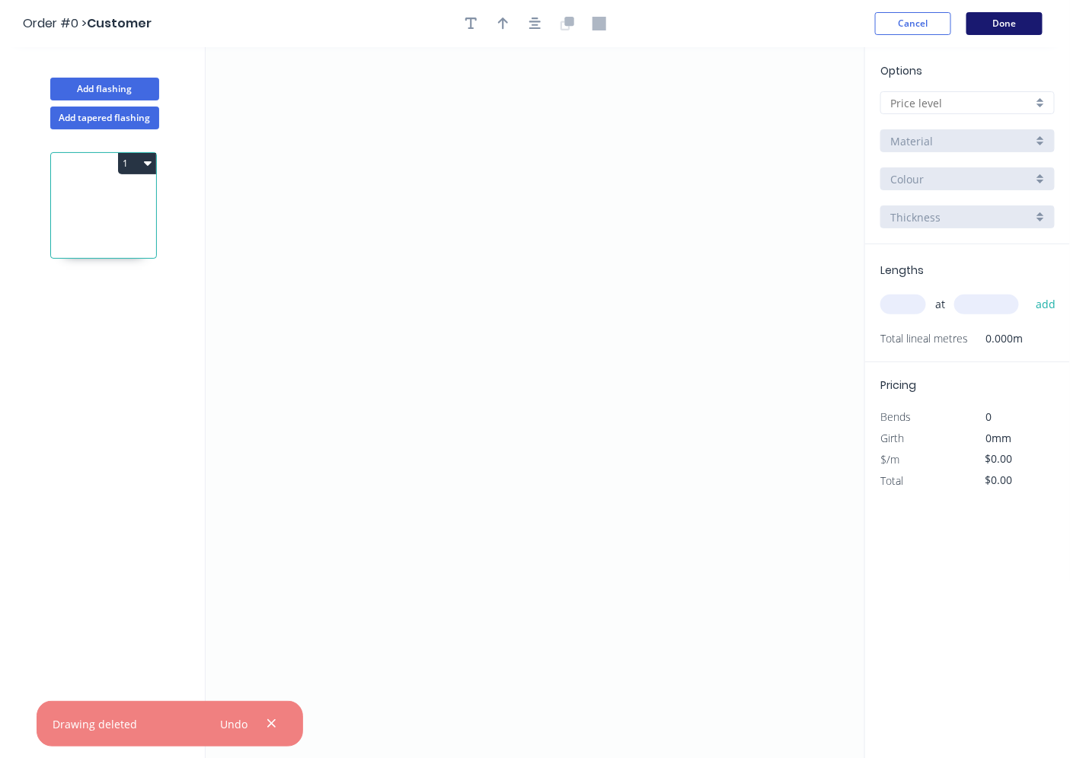
click at [1028, 29] on button "Done" at bounding box center [1004, 23] width 76 height 23
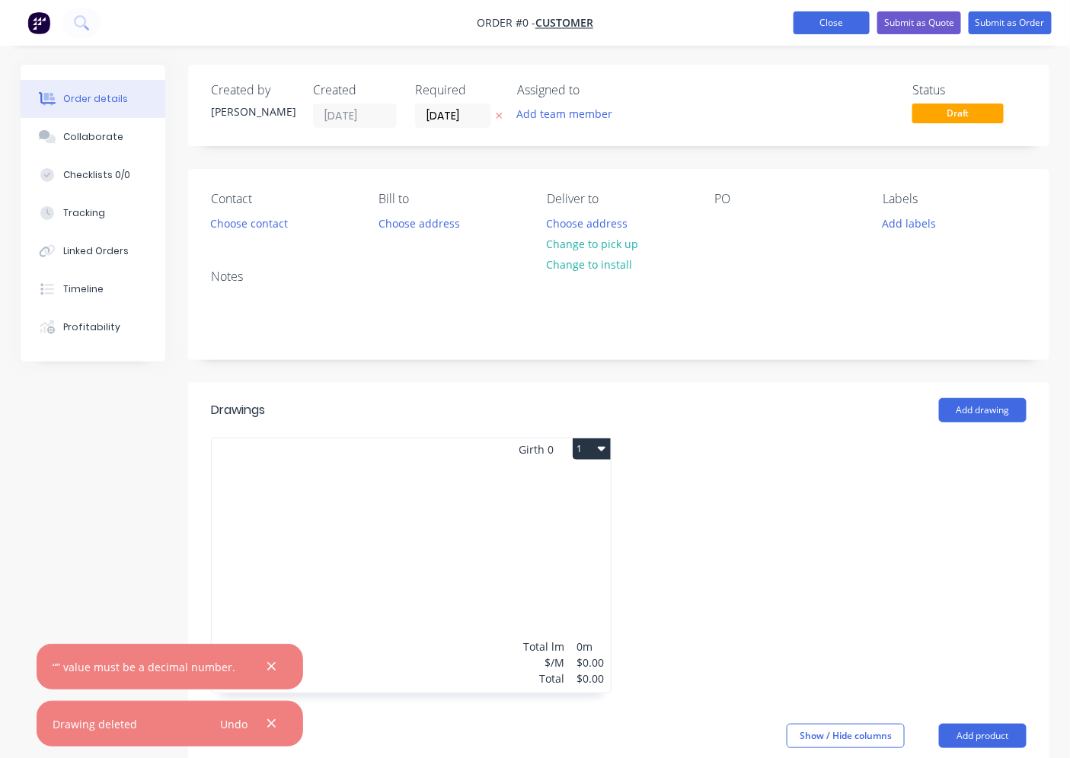
drag, startPoint x: 838, startPoint y: 34, endPoint x: 833, endPoint y: 18, distance: 17.4
click at [838, 34] on nav "Order #0 - Customer Add product Close Submit as Quote Submit as Order" at bounding box center [535, 23] width 1070 height 46
click at [832, 16] on button "Close" at bounding box center [832, 22] width 76 height 23
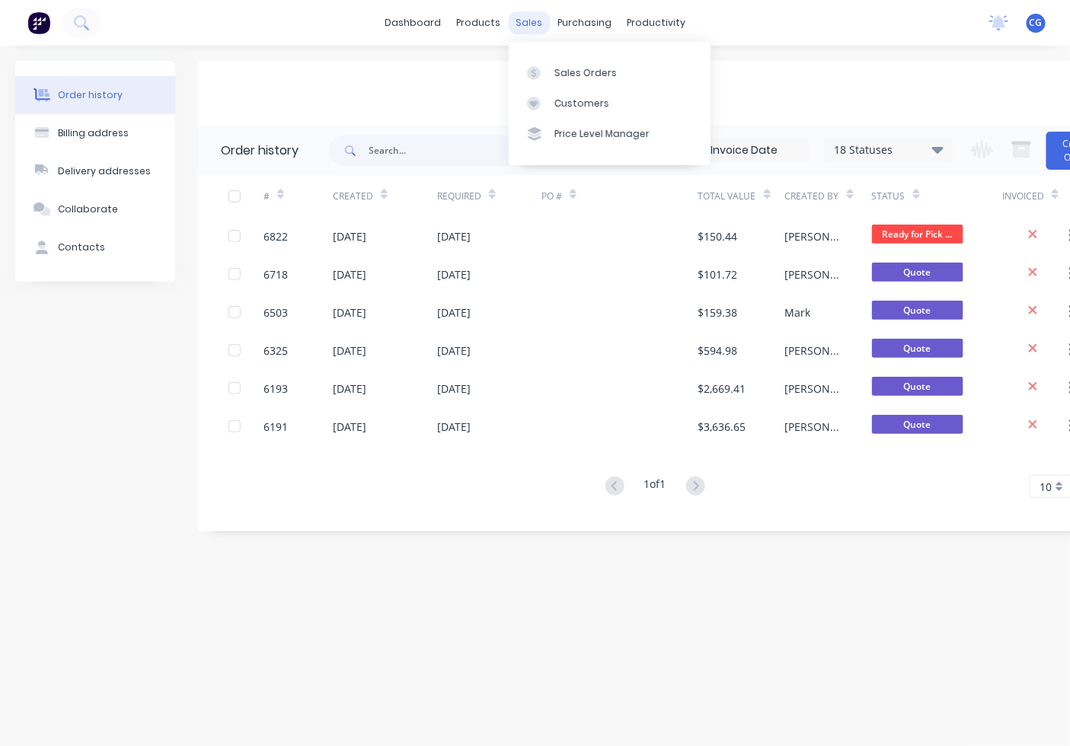
click at [535, 17] on div "sales" at bounding box center [529, 22] width 42 height 23
click at [561, 63] on link "Sales Orders" at bounding box center [610, 72] width 202 height 30
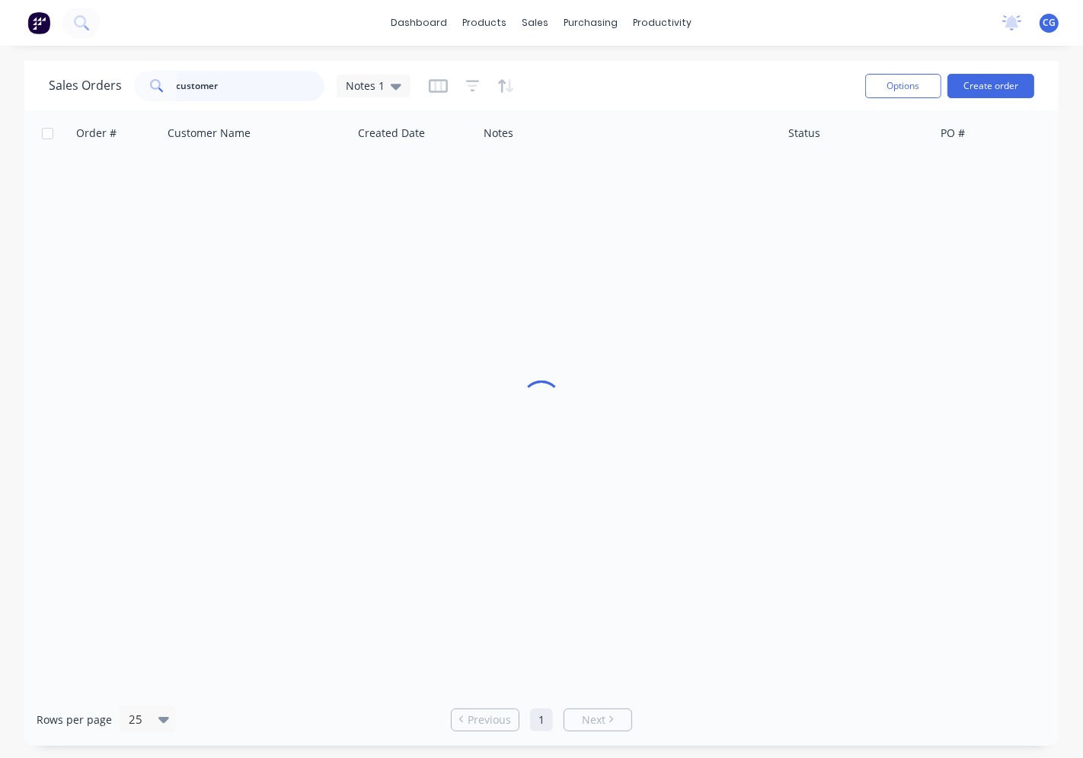
drag, startPoint x: 256, startPoint y: 86, endPoint x: 351, endPoint y: 750, distance: 670.8
click at [0, 101] on div "Sales Orders customer Notes 1 Options Create order Order # Customer Name Create…" at bounding box center [541, 403] width 1083 height 685
type input "sunkiss"
click at [393, 88] on icon at bounding box center [396, 87] width 11 height 6
click at [397, 86] on icon at bounding box center [396, 87] width 11 height 6
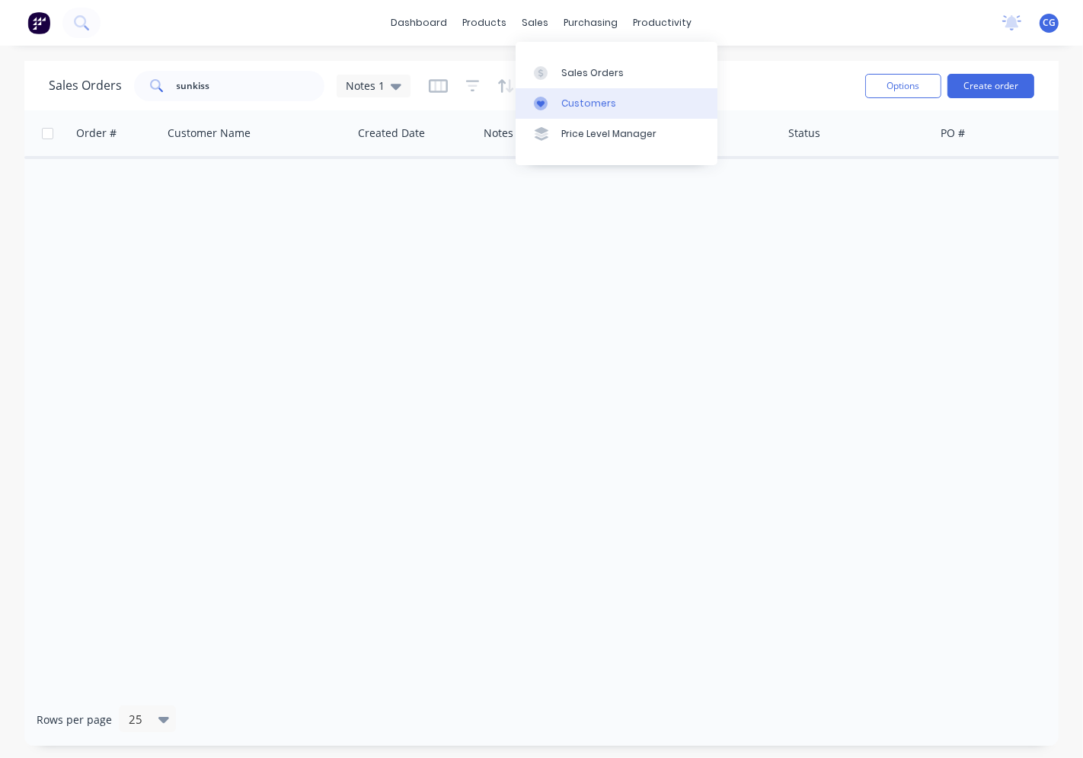
click at [589, 102] on div "Customers" at bounding box center [588, 104] width 55 height 14
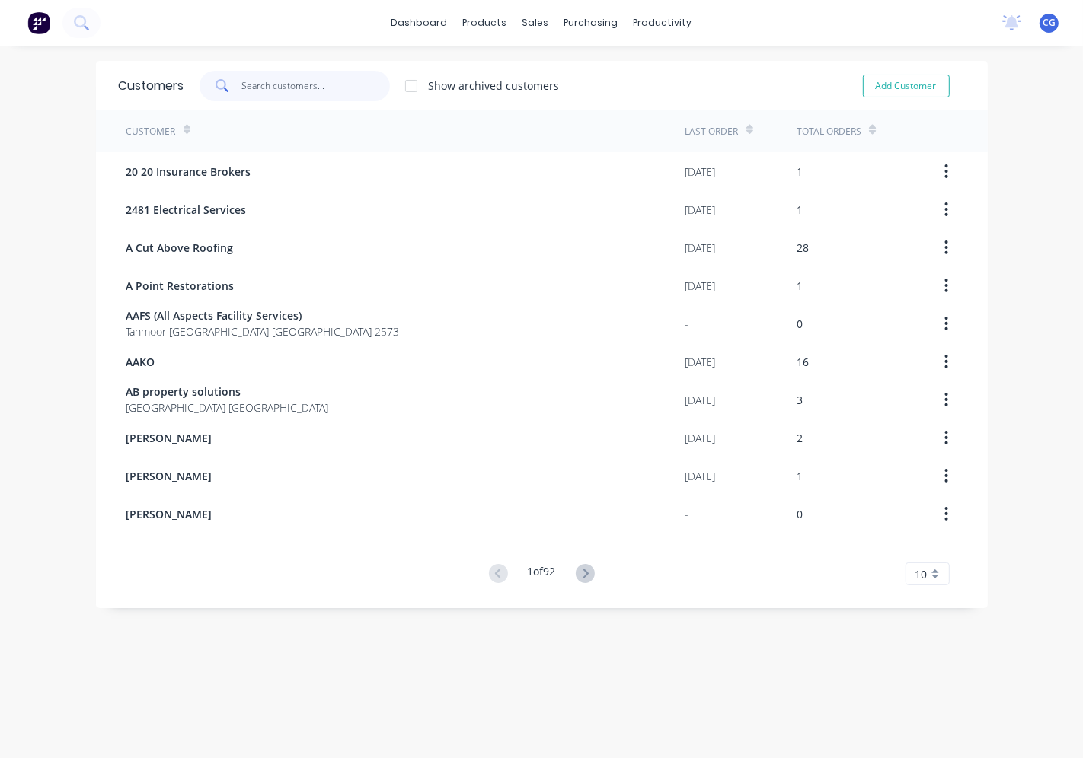
click at [298, 77] on input "text" at bounding box center [315, 86] width 148 height 30
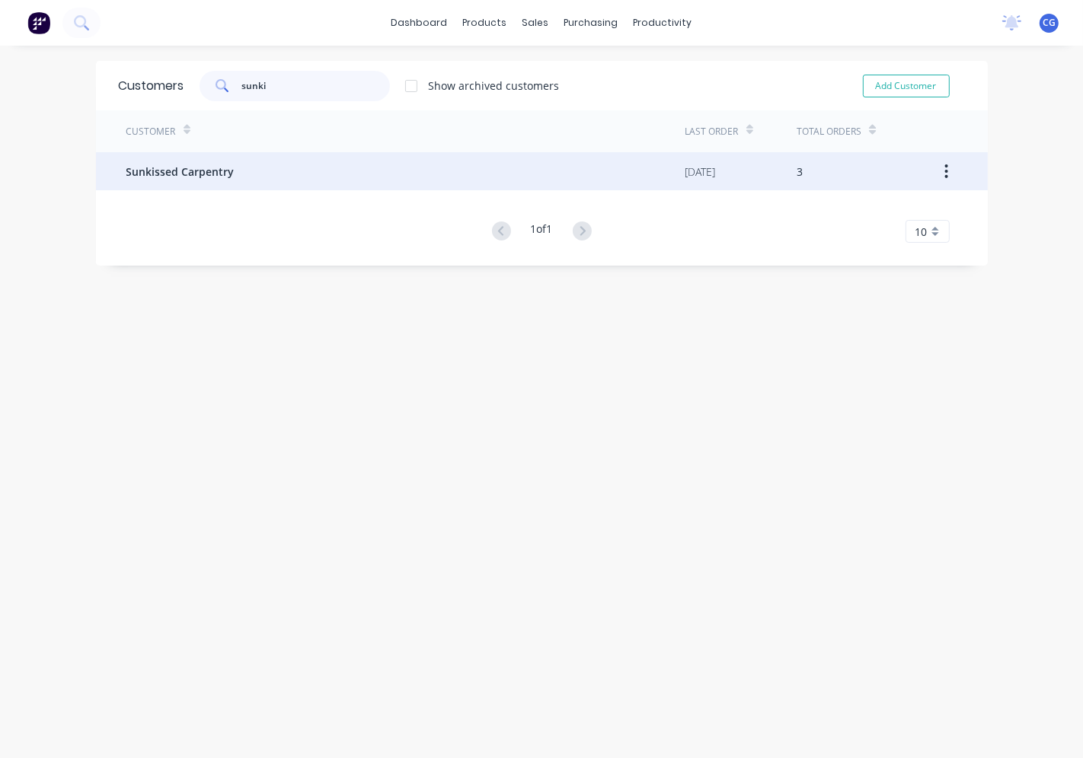
type input "sunki"
click at [148, 172] on span "Sunkissed Carpentry" at bounding box center [180, 172] width 108 height 16
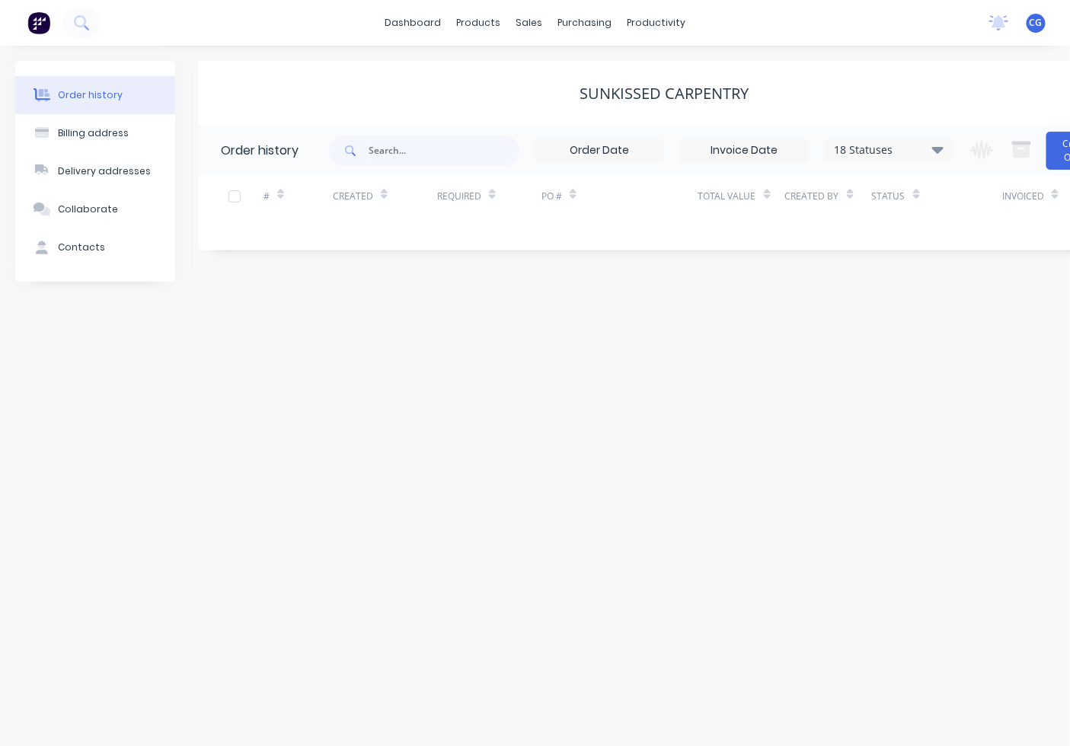
click at [918, 147] on div "18 Statuses" at bounding box center [889, 150] width 128 height 17
click at [994, 362] on div "Archived" at bounding box center [920, 364] width 190 height 30
click at [1014, 356] on label at bounding box center [1014, 356] width 0 height 0
click at [1014, 367] on input "checkbox" at bounding box center [1020, 363] width 12 height 14
checkbox input "true"
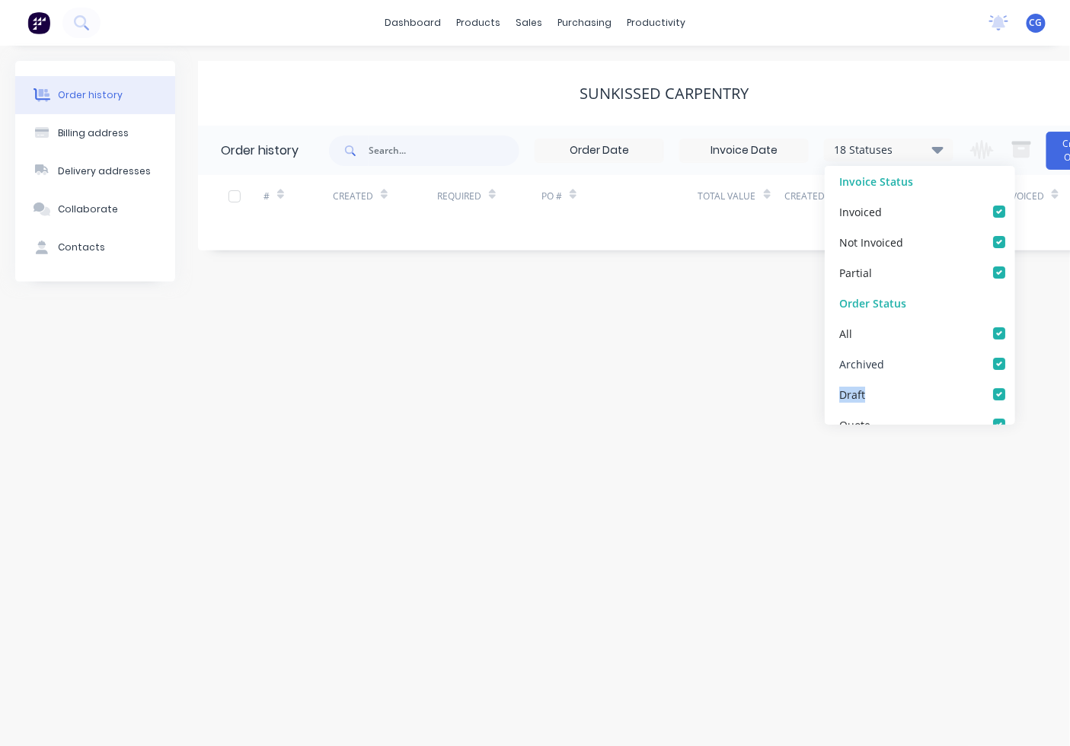
checkbox input "true"
click at [1023, 385] on div "Order history Billing address Delivery addresses Collaborate Contacts Sunkissed…" at bounding box center [535, 396] width 1070 height 701
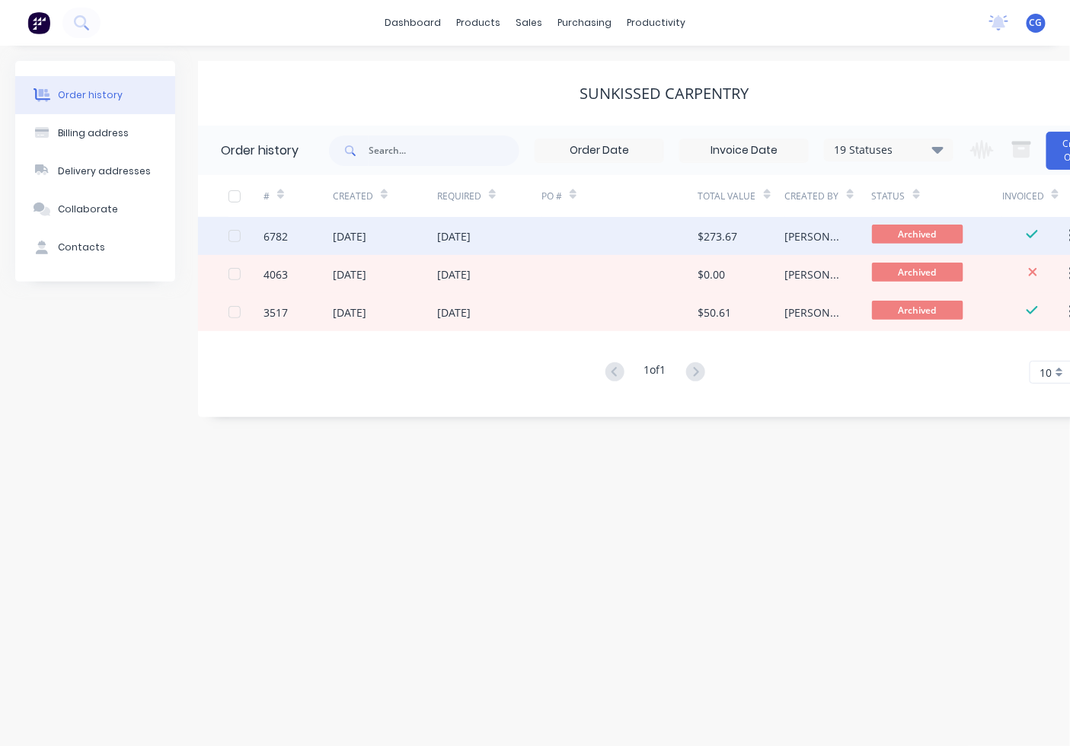
click at [471, 228] on div "[DATE]" at bounding box center [454, 236] width 34 height 16
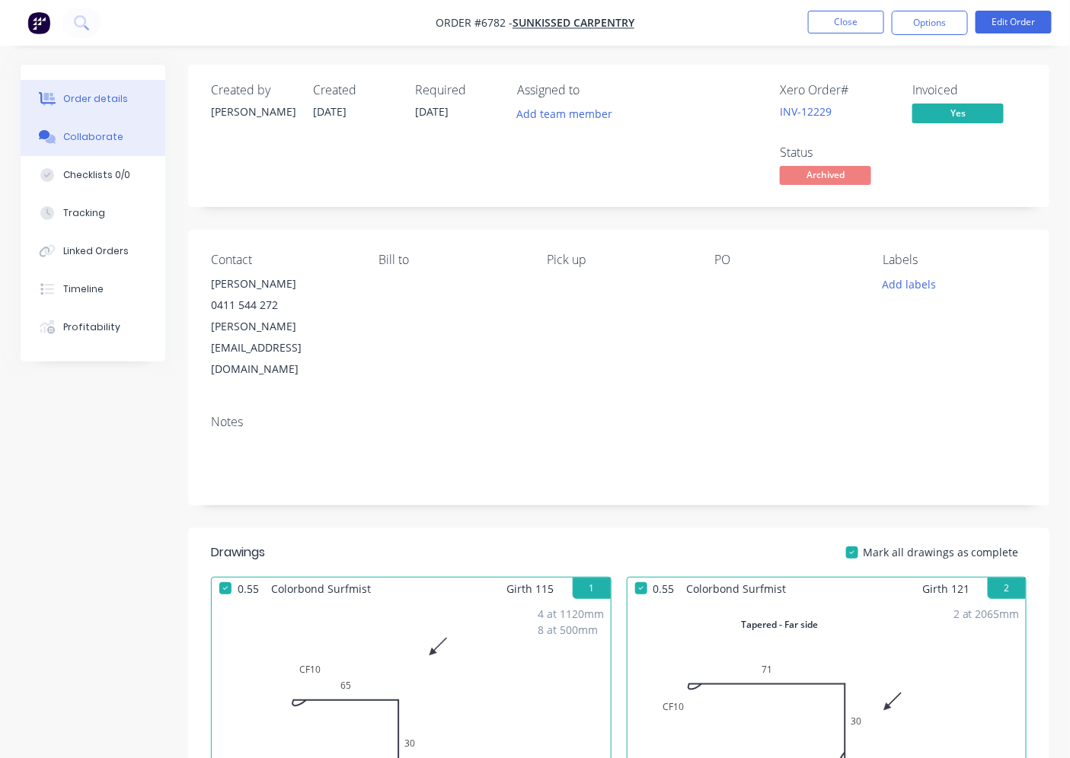
click at [94, 139] on div "Collaborate" at bounding box center [93, 137] width 60 height 14
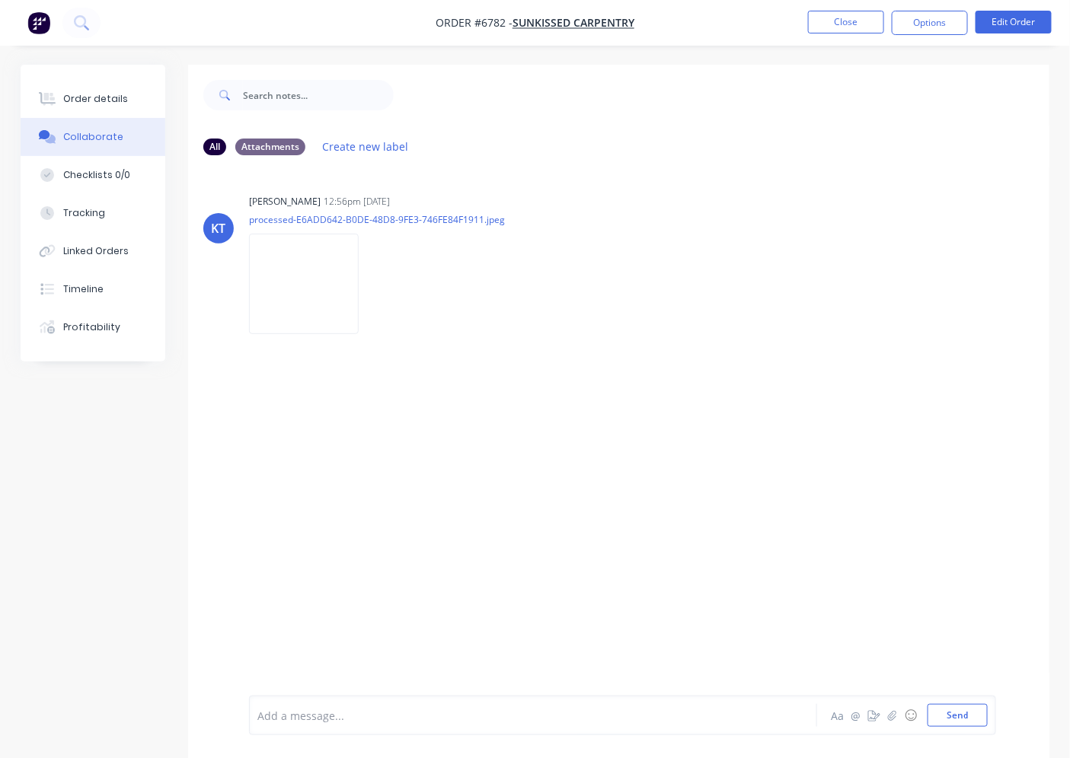
click at [305, 265] on img at bounding box center [304, 284] width 110 height 100
